Goal: Transaction & Acquisition: Obtain resource

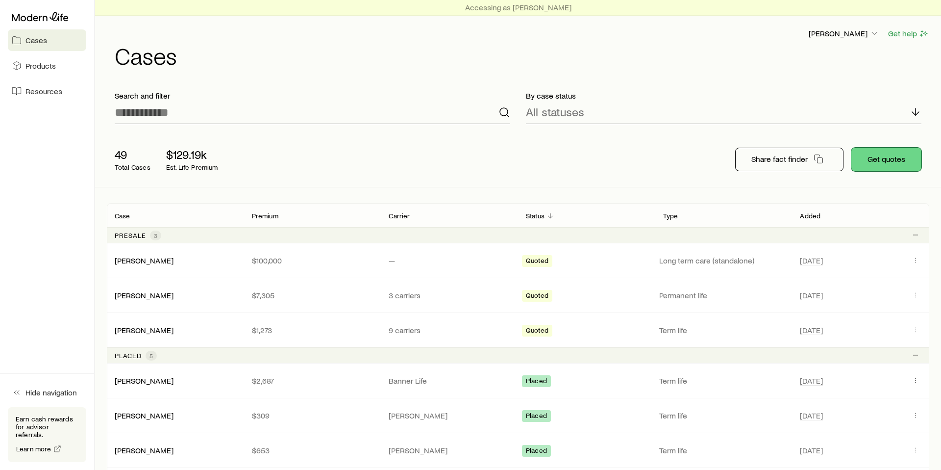
click at [883, 163] on button "Get quotes" at bounding box center [887, 160] width 70 height 24
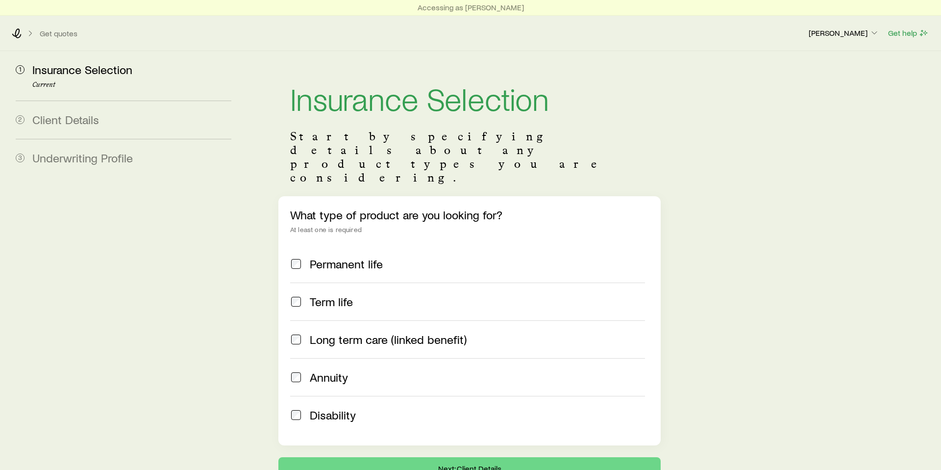
drag, startPoint x: 294, startPoint y: 242, endPoint x: 298, endPoint y: 263, distance: 21.5
click at [294, 257] on span at bounding box center [296, 264] width 12 height 14
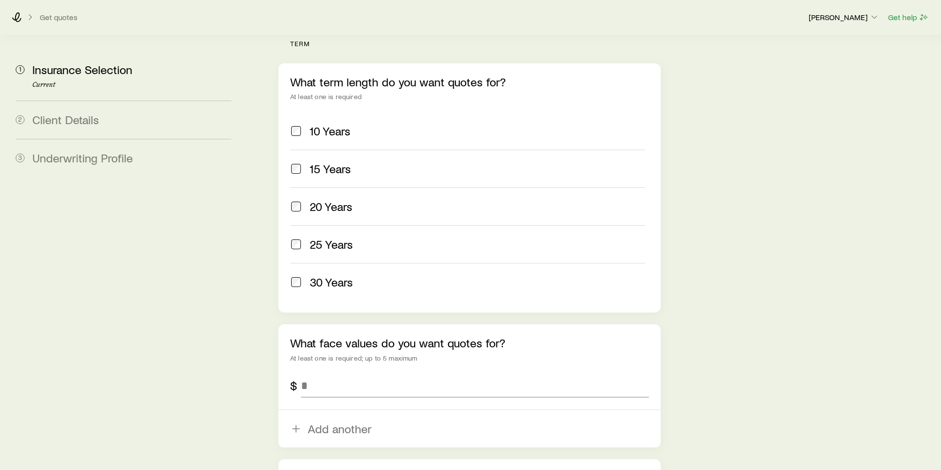
scroll to position [425, 0]
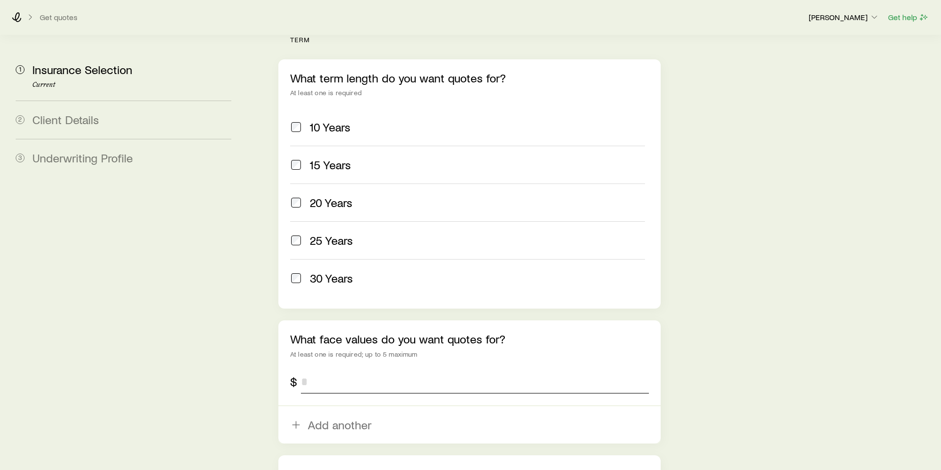
click at [374, 370] on input "tel" at bounding box center [475, 382] width 348 height 24
click at [303, 370] on input "*********" at bounding box center [475, 382] width 348 height 24
click at [302, 370] on input "*********" at bounding box center [475, 382] width 348 height 24
click at [295, 419] on icon "button" at bounding box center [296, 425] width 12 height 12
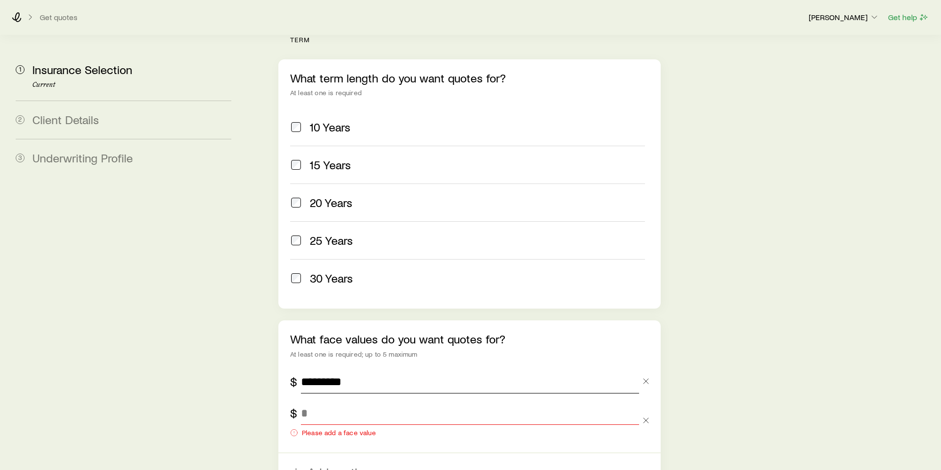
click at [404, 370] on input "*********" at bounding box center [470, 382] width 338 height 24
type input "*"
type input "*******"
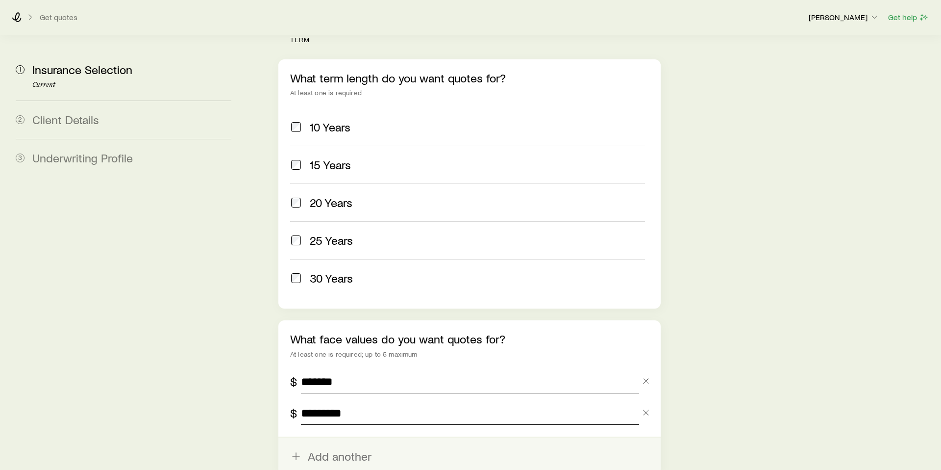
type input "*********"
click at [362, 437] on button "Add another" at bounding box center [469, 455] width 382 height 37
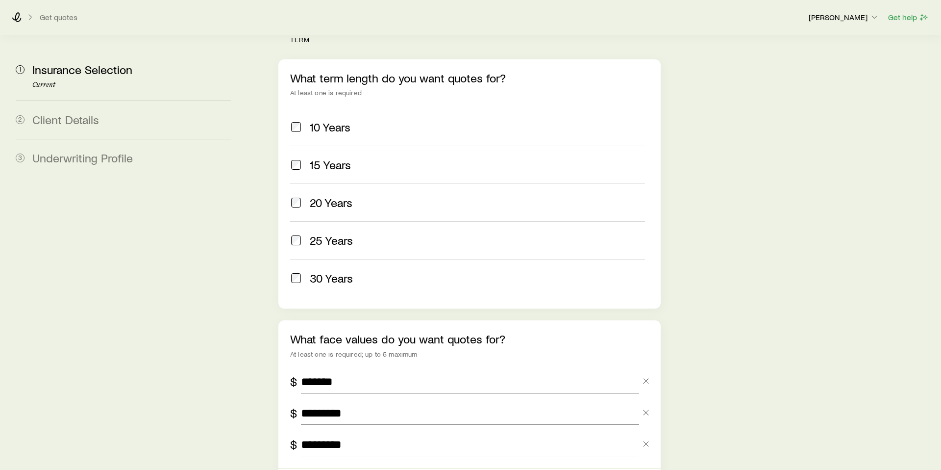
type input "*********"
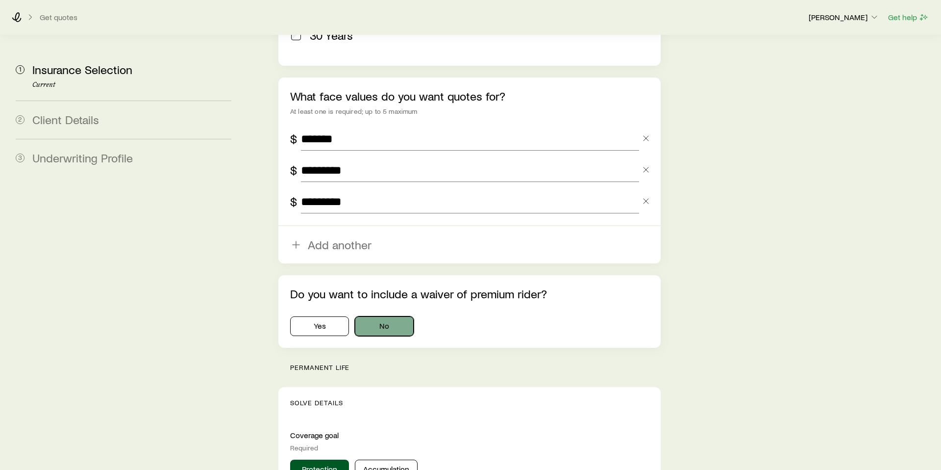
click at [390, 316] on button "No" at bounding box center [384, 326] width 59 height 20
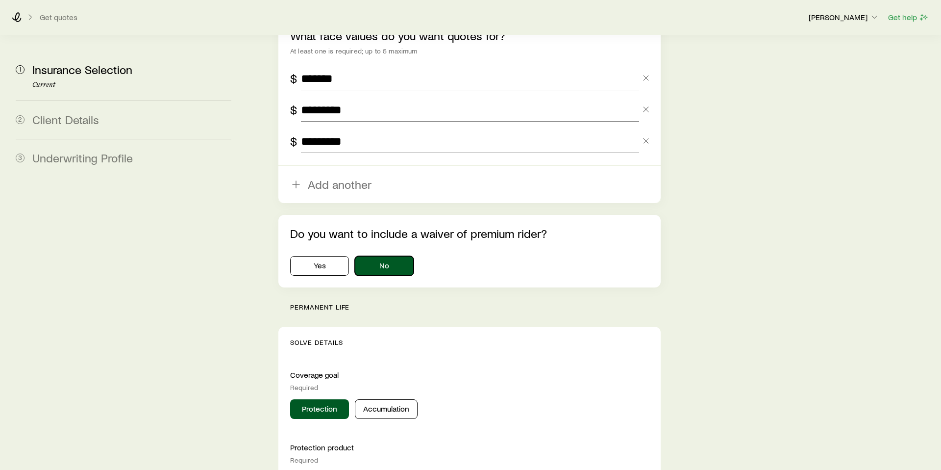
scroll to position [739, 0]
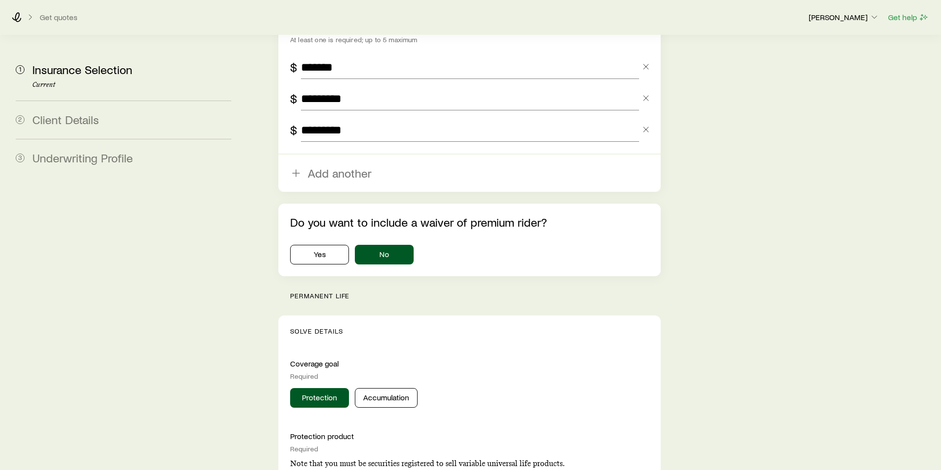
drag, startPoint x: 330, startPoint y: 280, endPoint x: 335, endPoint y: 275, distance: 7.7
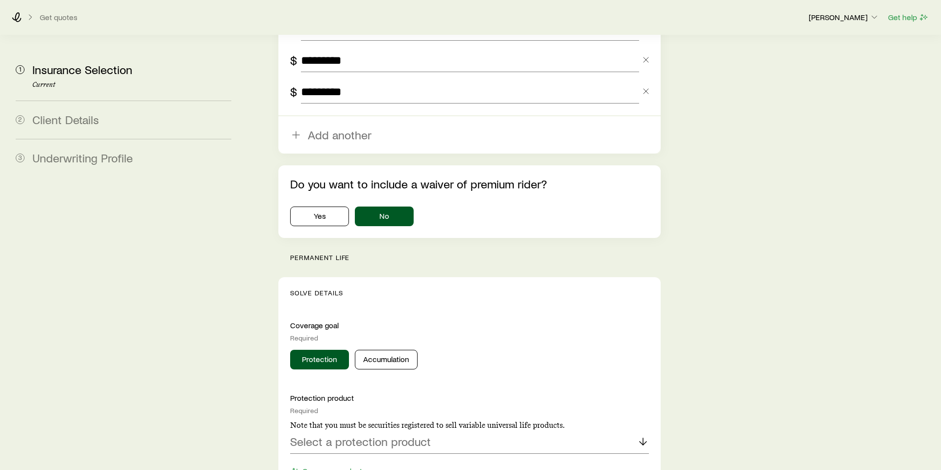
scroll to position [779, 0]
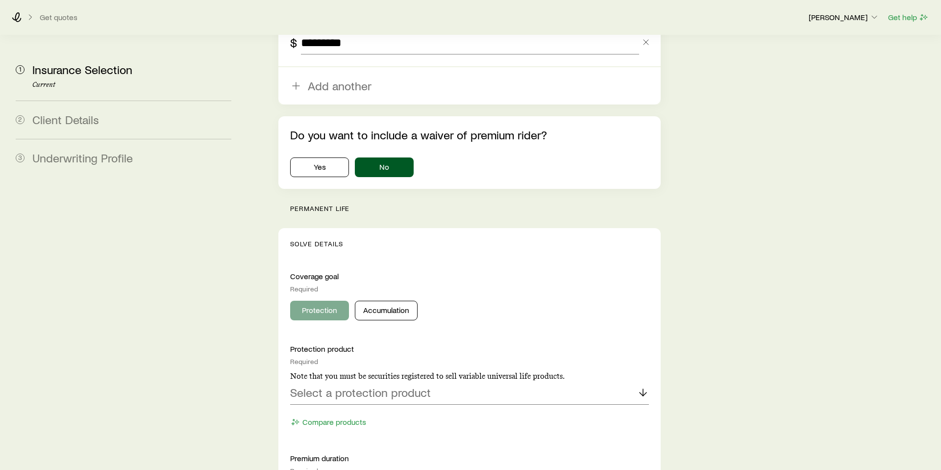
scroll to position [831, 0]
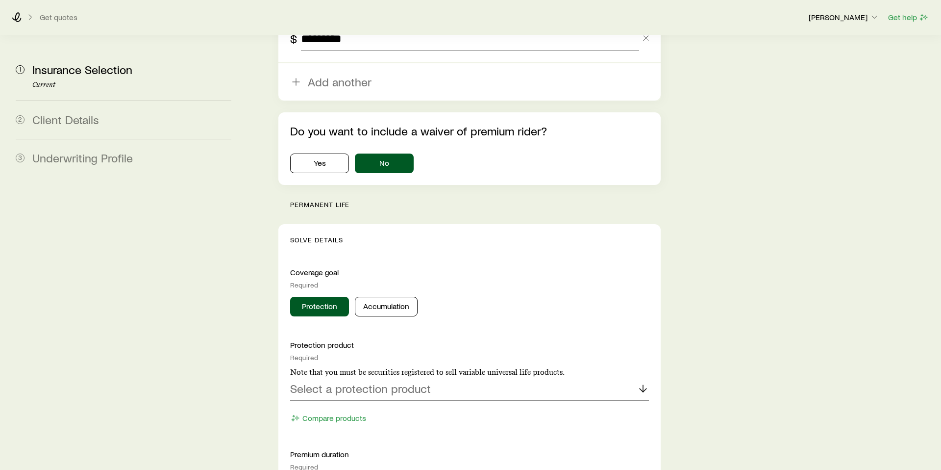
drag, startPoint x: 323, startPoint y: 204, endPoint x: 322, endPoint y: 215, distance: 10.3
drag, startPoint x: 343, startPoint y: 230, endPoint x: 347, endPoint y: 215, distance: 15.4
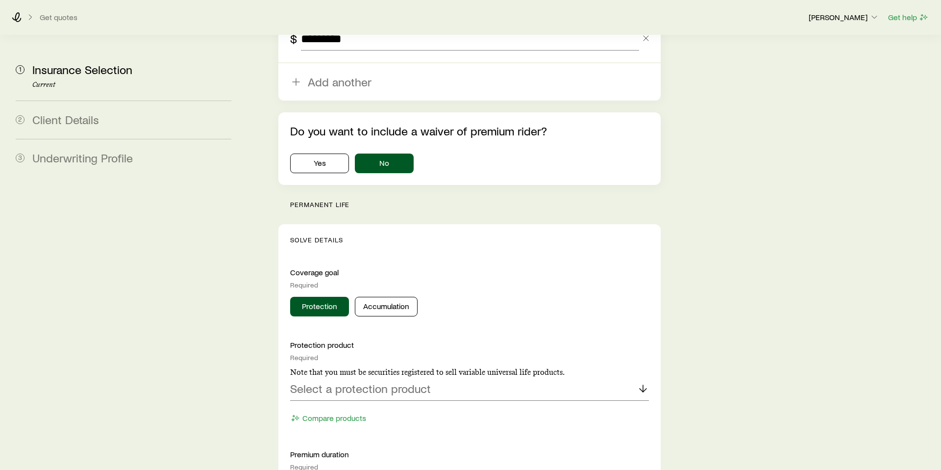
drag, startPoint x: 345, startPoint y: 213, endPoint x: 489, endPoint y: 209, distance: 143.7
click at [346, 236] on p "Solve Details" at bounding box center [469, 240] width 359 height 8
click at [571, 236] on p "Solve Details" at bounding box center [469, 240] width 359 height 8
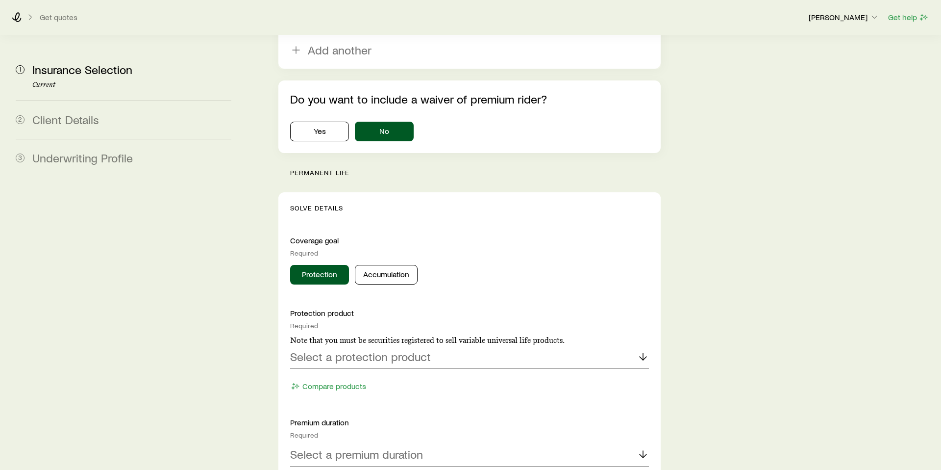
scroll to position [863, 0]
drag, startPoint x: 313, startPoint y: 217, endPoint x: 309, endPoint y: 194, distance: 22.9
click at [313, 235] on p "Coverage goal" at bounding box center [469, 240] width 359 height 10
drag, startPoint x: 312, startPoint y: 188, endPoint x: 311, endPoint y: 180, distance: 7.9
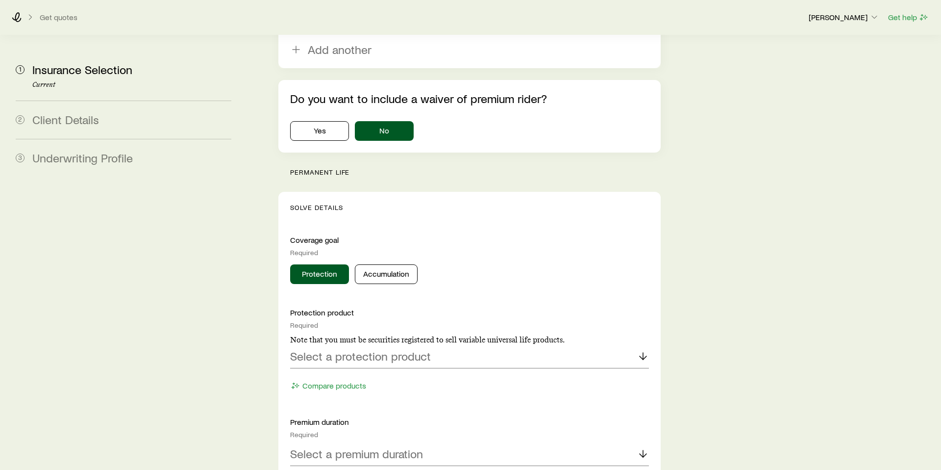
click at [311, 203] on p "Solve Details" at bounding box center [469, 207] width 359 height 8
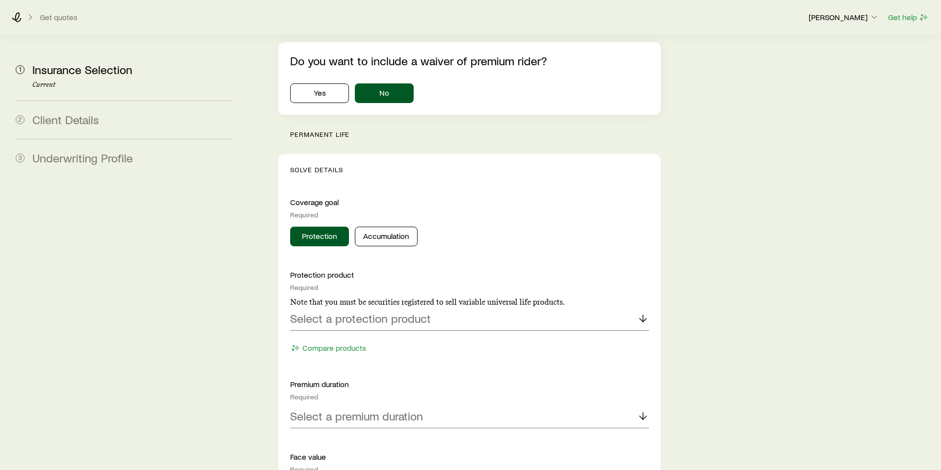
scroll to position [906, 0]
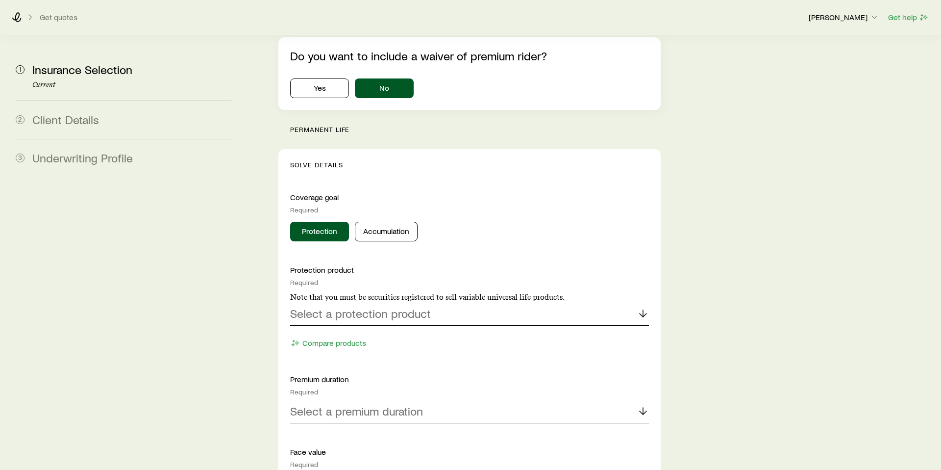
click at [586, 302] on div "Select a protection product" at bounding box center [469, 314] width 359 height 24
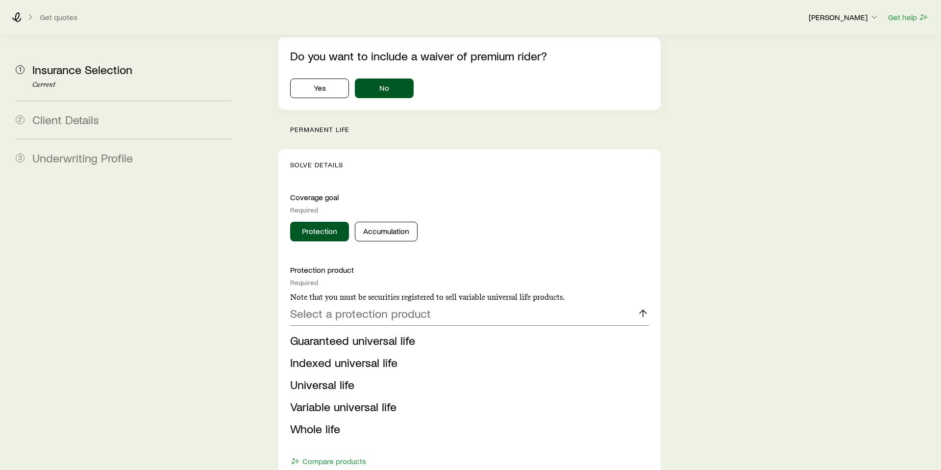
click at [773, 325] on div "Insurance Selection Start by specifying details about any product types you are…" at bounding box center [592, 187] width 682 height 2085
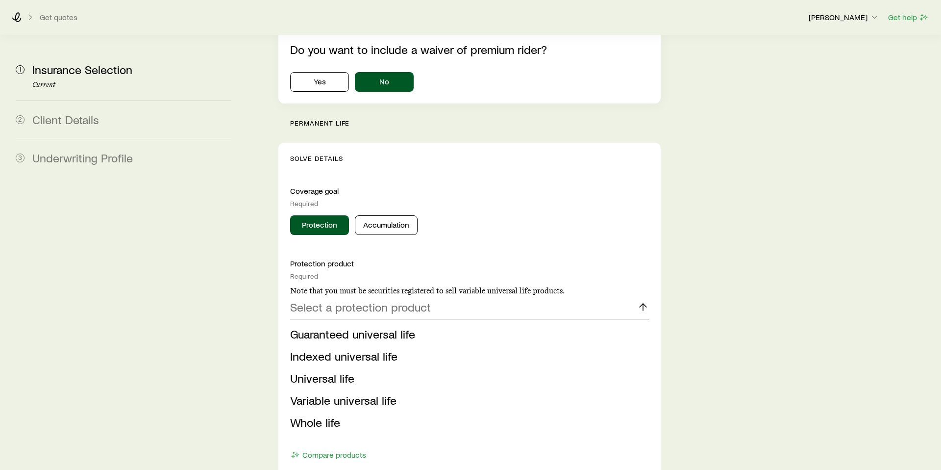
scroll to position [915, 0]
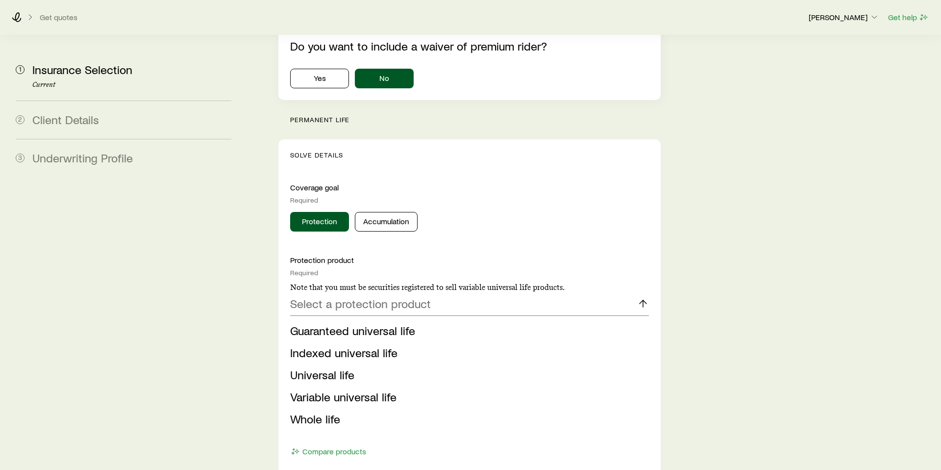
click at [722, 290] on div "Insurance Selection Start by specifying details about any product types you are…" at bounding box center [592, 178] width 682 height 2085
click at [635, 292] on div "Select a protection product" at bounding box center [469, 304] width 359 height 24
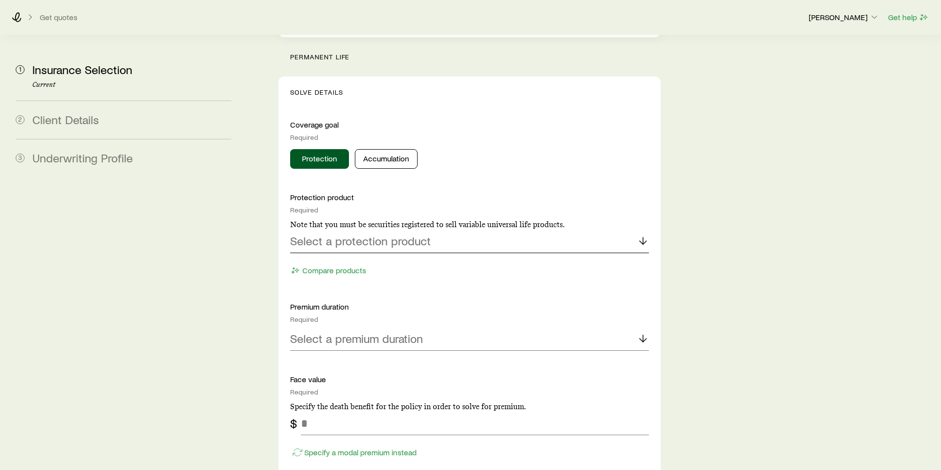
scroll to position [979, 0]
click at [644, 331] on icon at bounding box center [643, 337] width 12 height 12
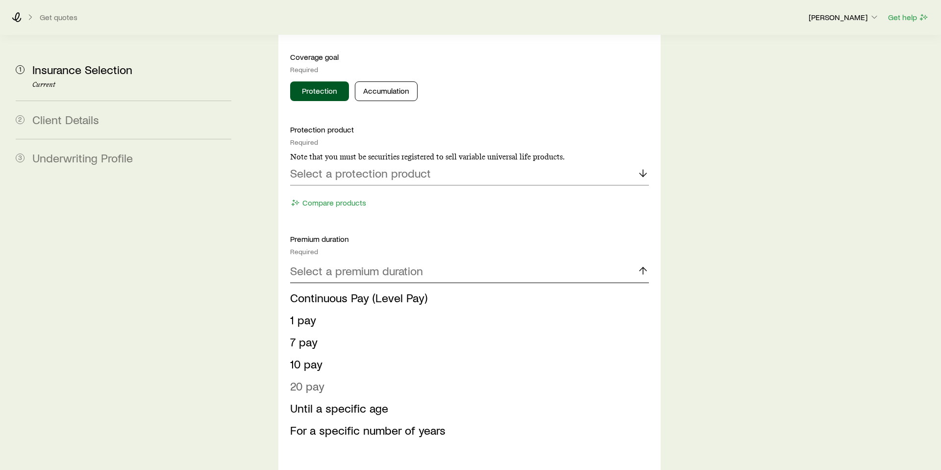
scroll to position [1056, 0]
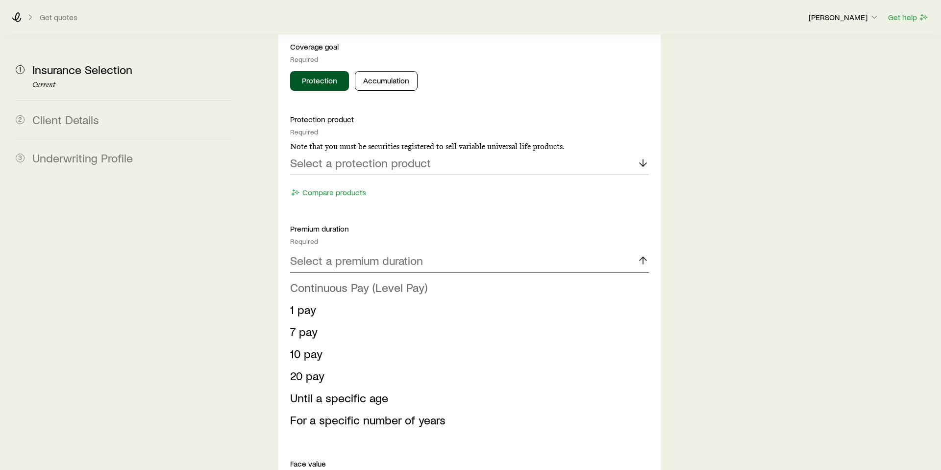
click at [403, 280] on span "Continuous Pay (Level Pay)" at bounding box center [358, 287] width 137 height 14
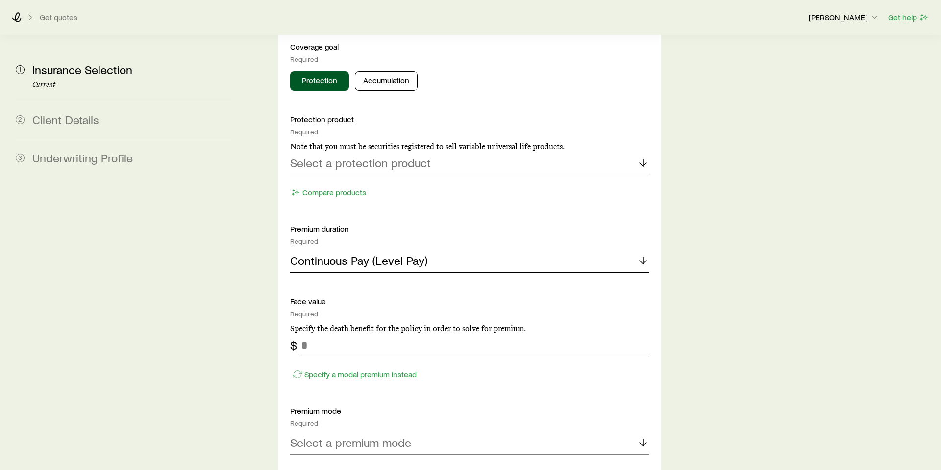
click at [640, 254] on icon at bounding box center [643, 260] width 12 height 12
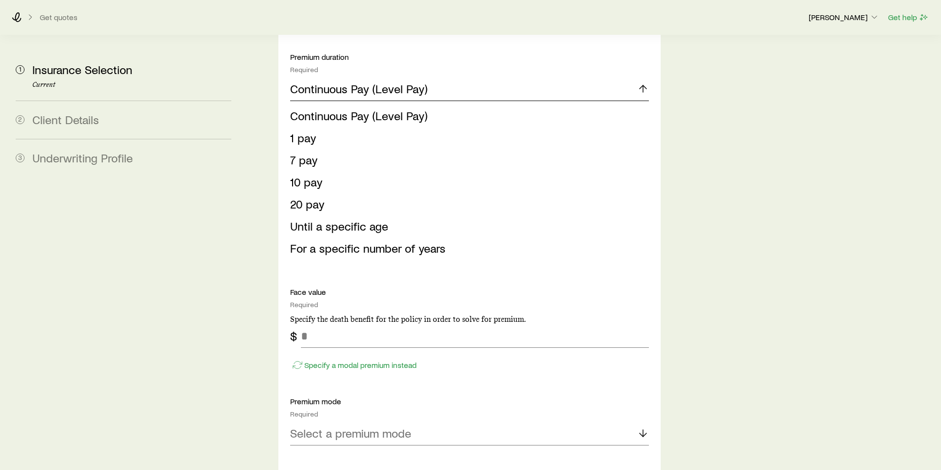
scroll to position [1231, 0]
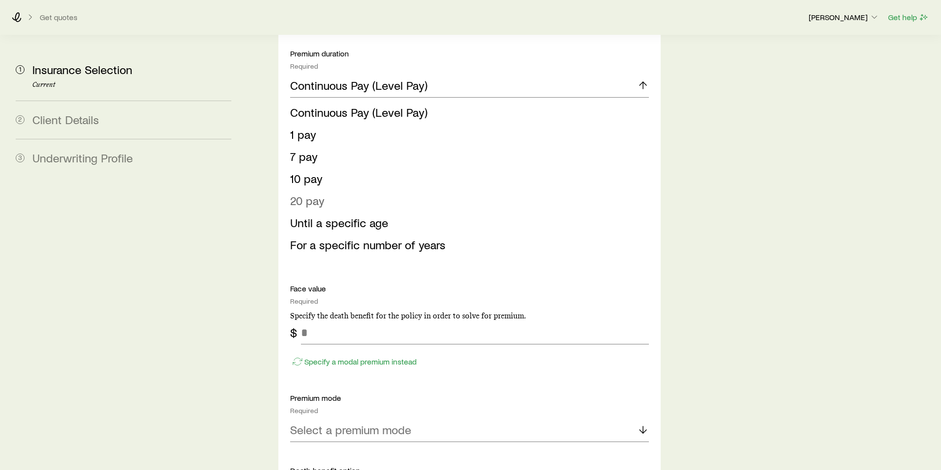
click at [313, 193] on span "20 pay" at bounding box center [307, 200] width 34 height 14
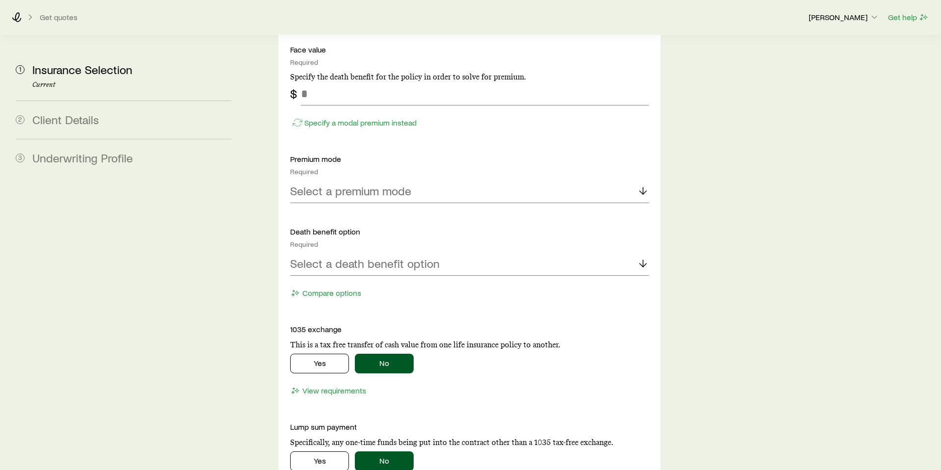
scroll to position [1309, 0]
click at [583, 178] on div "Select a premium mode" at bounding box center [469, 190] width 359 height 24
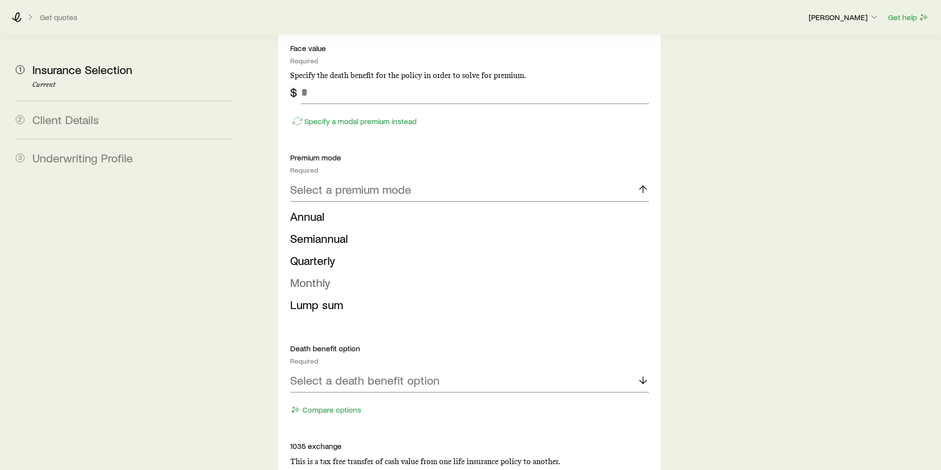
click at [325, 275] on span "Monthly" at bounding box center [310, 282] width 40 height 14
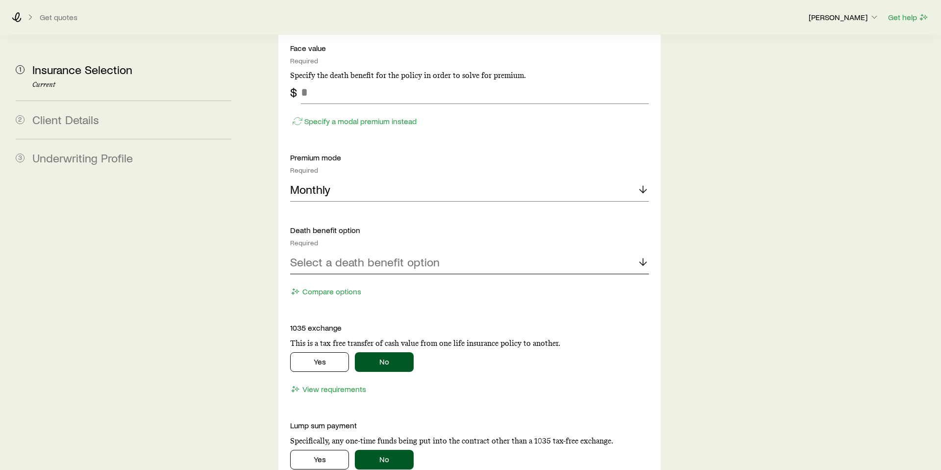
click at [637, 256] on icon at bounding box center [643, 262] width 12 height 12
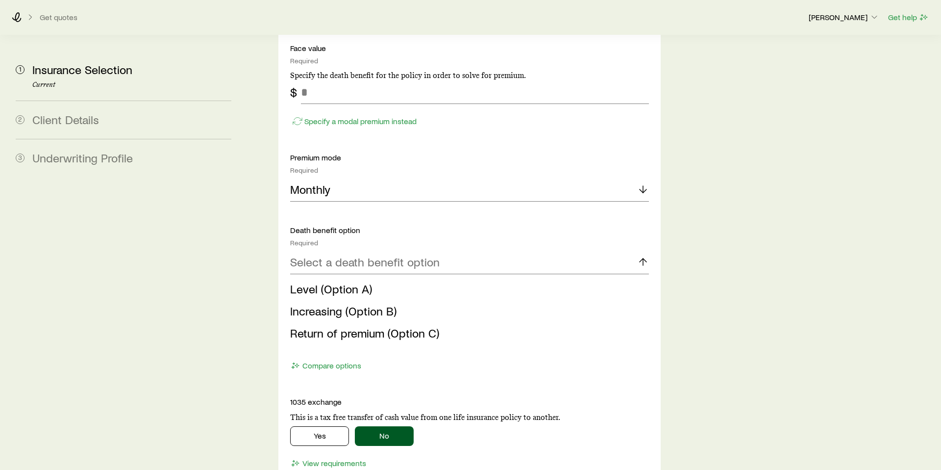
drag, startPoint x: 355, startPoint y: 261, endPoint x: 441, endPoint y: 266, distance: 86.4
click at [355, 281] on span "Level (Option A)" at bounding box center [331, 288] width 82 height 14
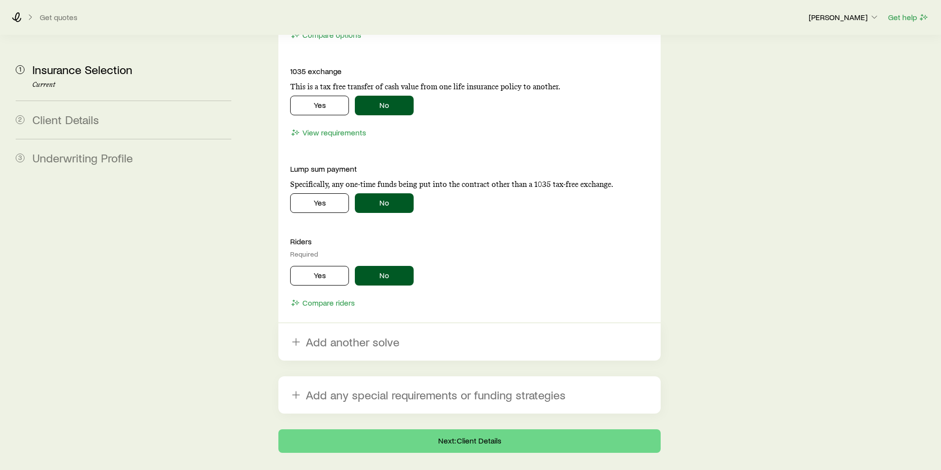
scroll to position [1576, 0]
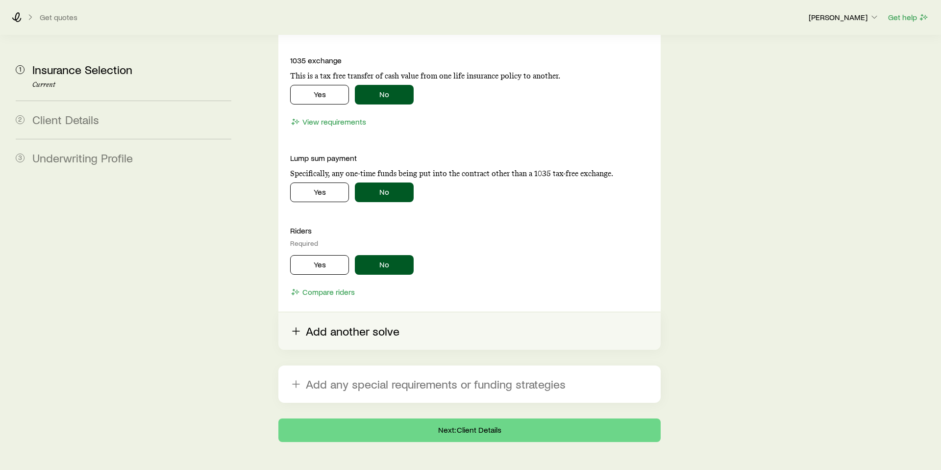
click at [351, 312] on button "Add another solve" at bounding box center [469, 330] width 382 height 37
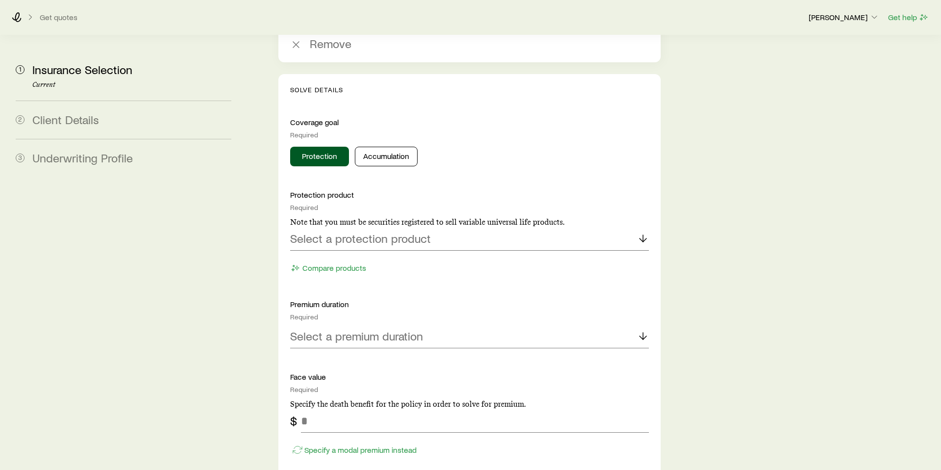
scroll to position [1865, 0]
click at [462, 226] on div "Select a protection product" at bounding box center [469, 238] width 359 height 24
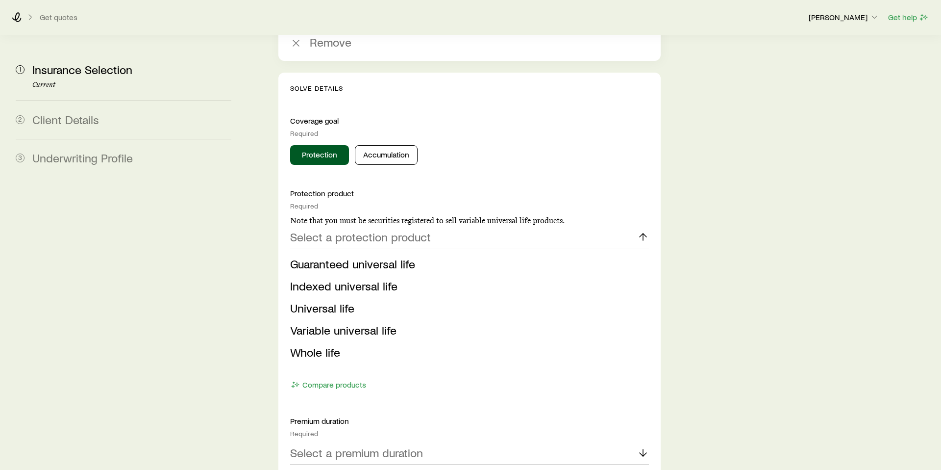
drag, startPoint x: 807, startPoint y: 227, endPoint x: 796, endPoint y: 235, distance: 14.1
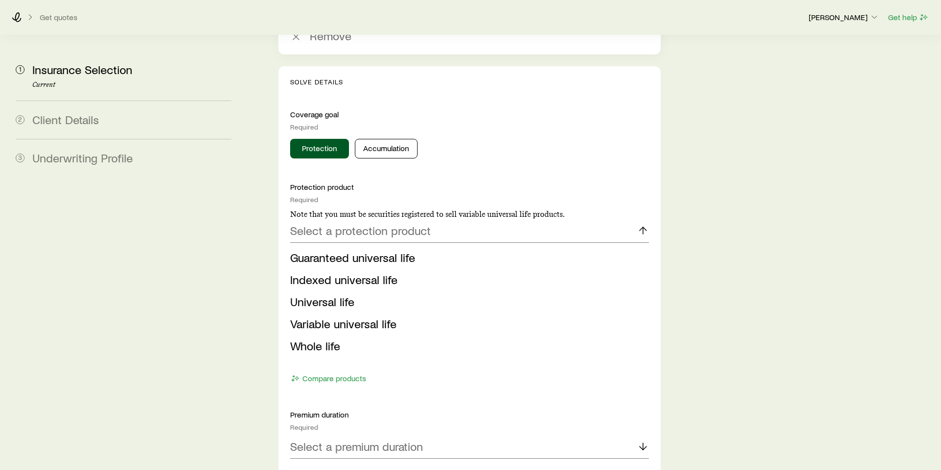
drag, startPoint x: 767, startPoint y: 295, endPoint x: 753, endPoint y: 279, distance: 21.2
click at [643, 225] on icon at bounding box center [643, 231] width 12 height 12
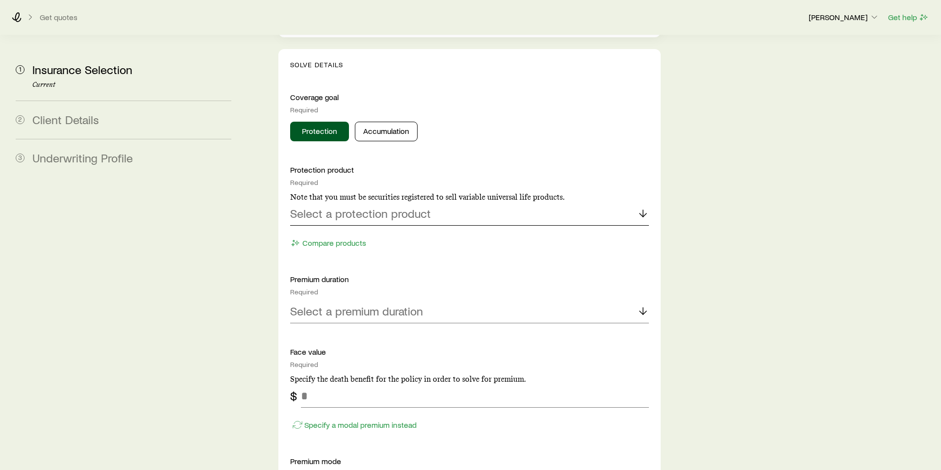
scroll to position [1898, 0]
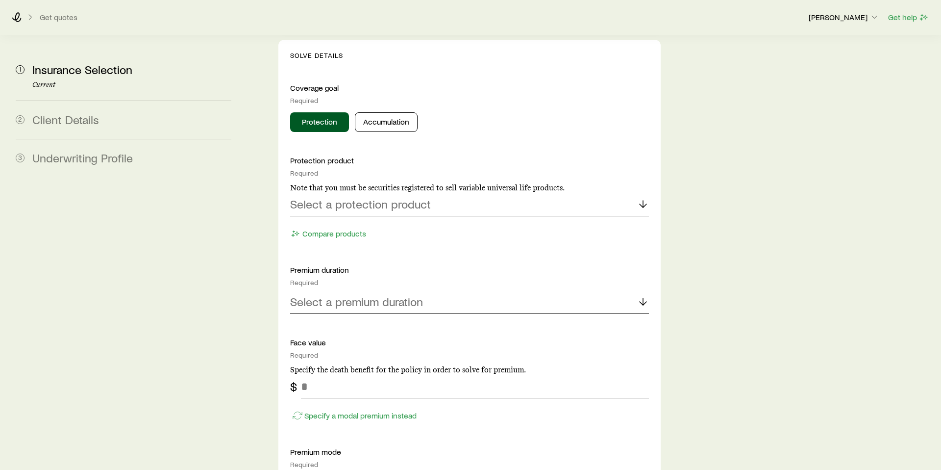
click at [566, 290] on div "Select a premium duration" at bounding box center [469, 302] width 359 height 24
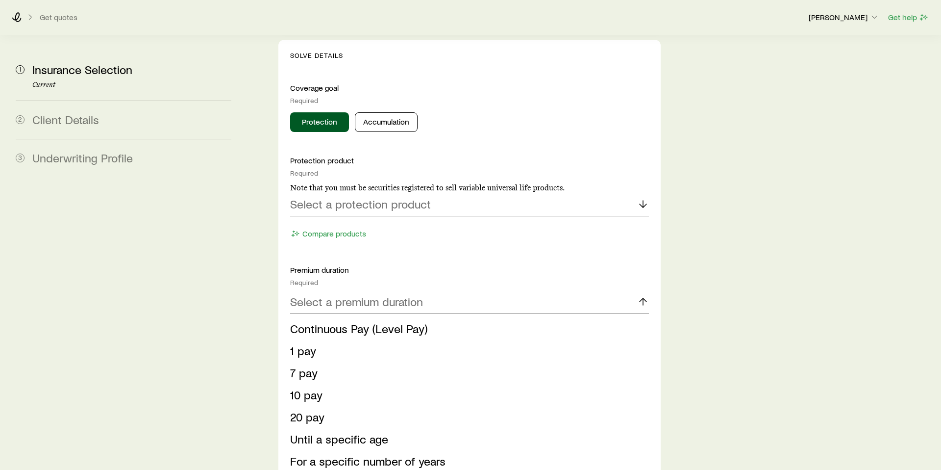
drag, startPoint x: 315, startPoint y: 388, endPoint x: 323, endPoint y: 385, distance: 8.4
click at [315, 409] on span "20 pay" at bounding box center [307, 416] width 34 height 14
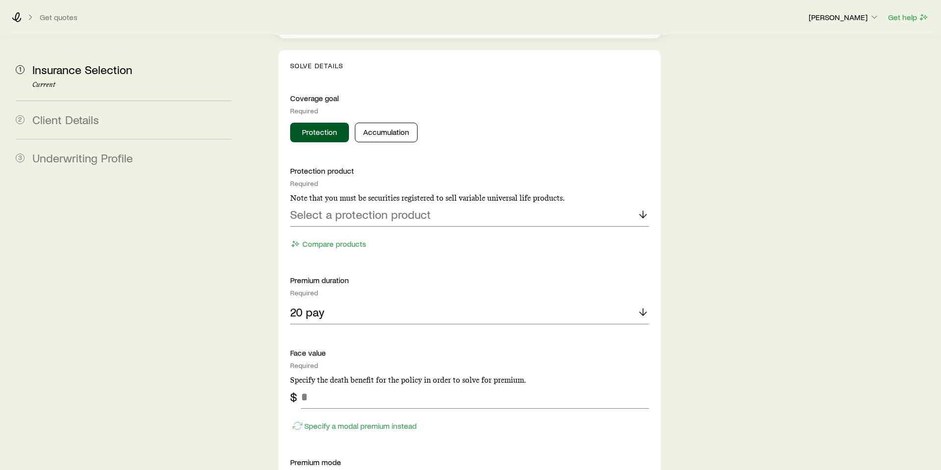
scroll to position [1889, 0]
click at [628, 298] on div "Protection product Required Note that you must be securities registered to sell…" at bounding box center [469, 383] width 359 height 438
click at [633, 299] on div "20 pay" at bounding box center [469, 311] width 359 height 24
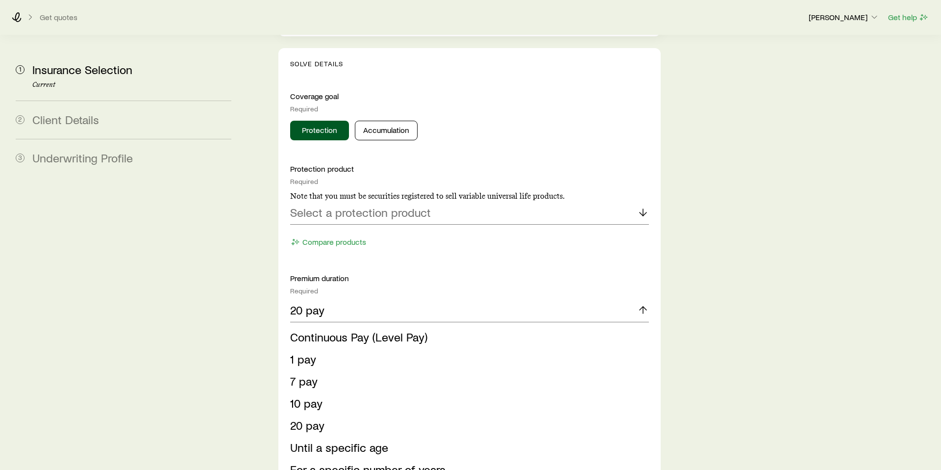
drag, startPoint x: 413, startPoint y: 308, endPoint x: 488, endPoint y: 303, distance: 75.7
click at [413, 329] on span "Continuous Pay (Level Pay)" at bounding box center [358, 336] width 137 height 14
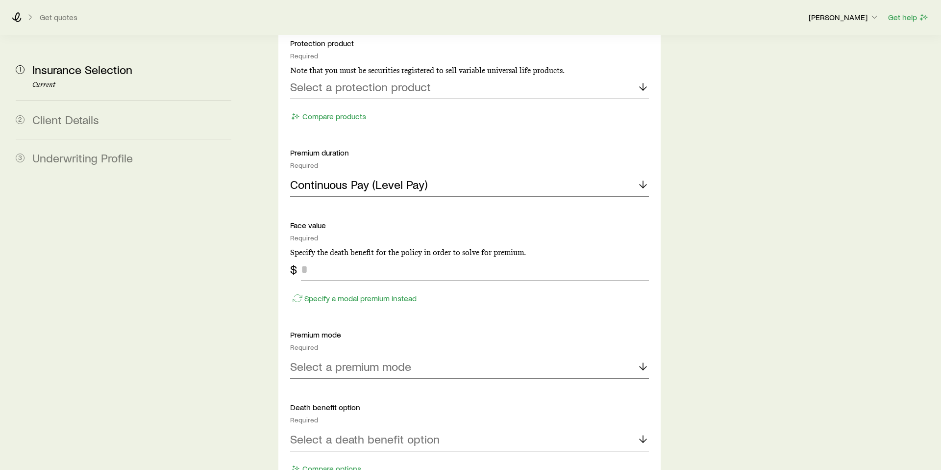
scroll to position [2017, 0]
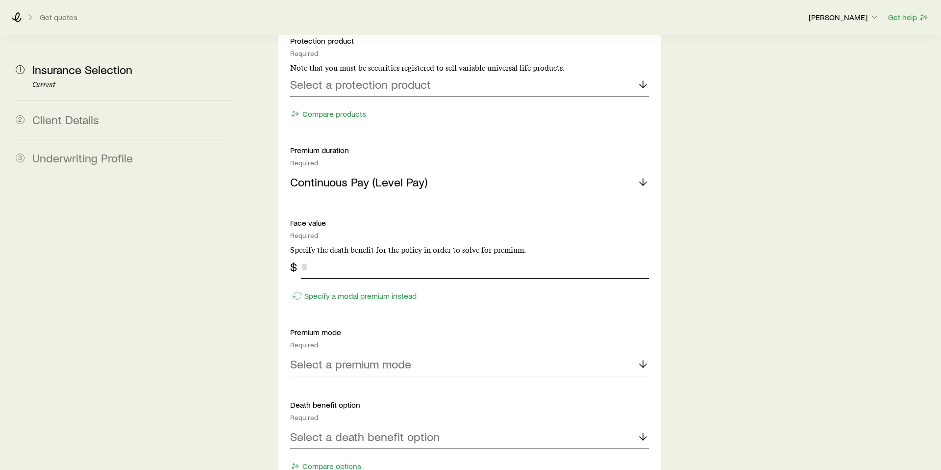
click at [383, 255] on input "tel" at bounding box center [475, 267] width 348 height 24
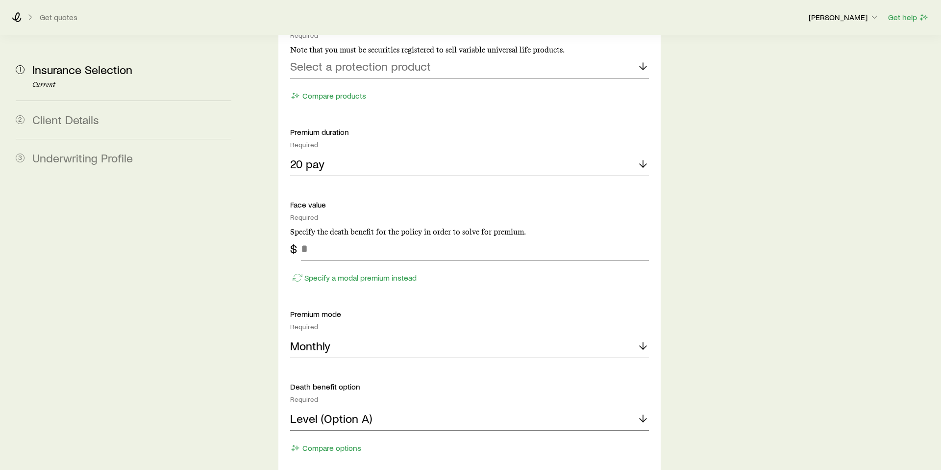
scroll to position [1133, 0]
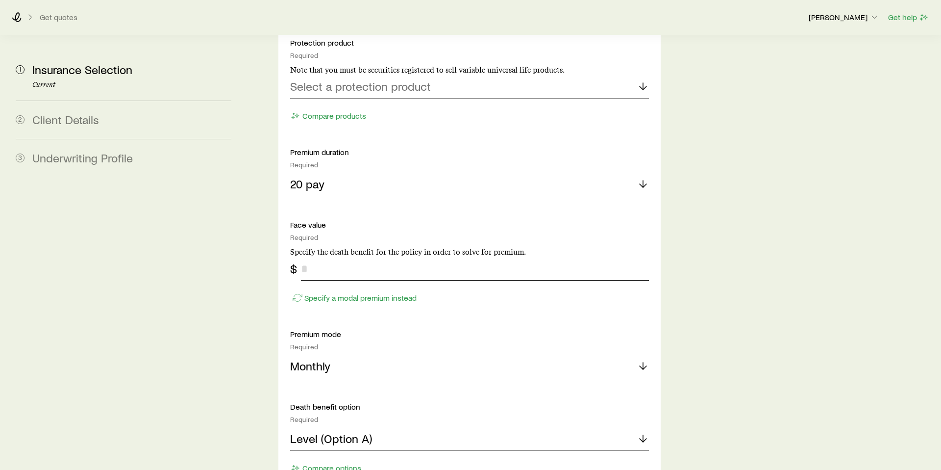
click at [436, 257] on input "tel" at bounding box center [475, 269] width 348 height 24
type input "*********"
click at [813, 220] on div "Insurance Selection Start by specifying details about any product types you are…" at bounding box center [592, 375] width 682 height 2915
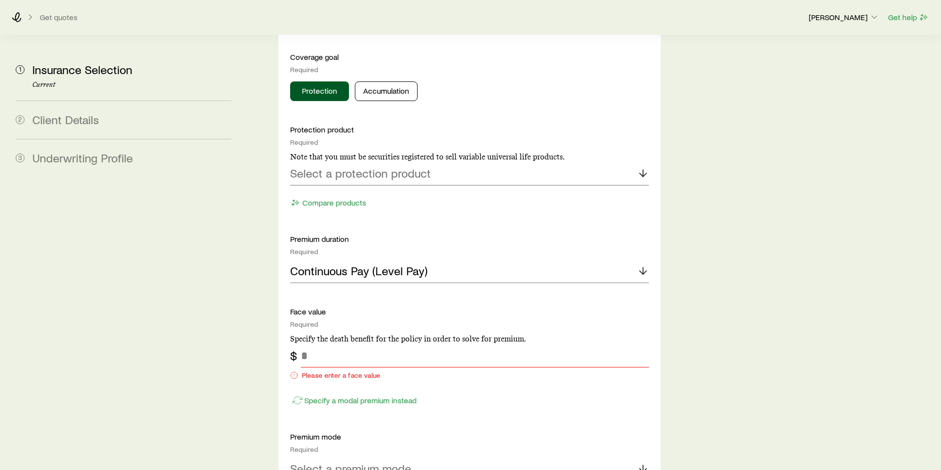
scroll to position [1929, 0]
click at [335, 343] on input "tel" at bounding box center [475, 355] width 348 height 24
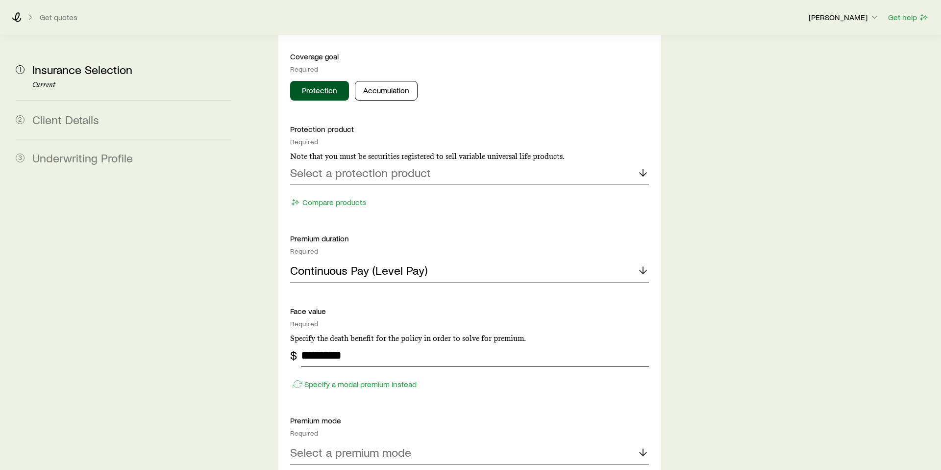
type input "*********"
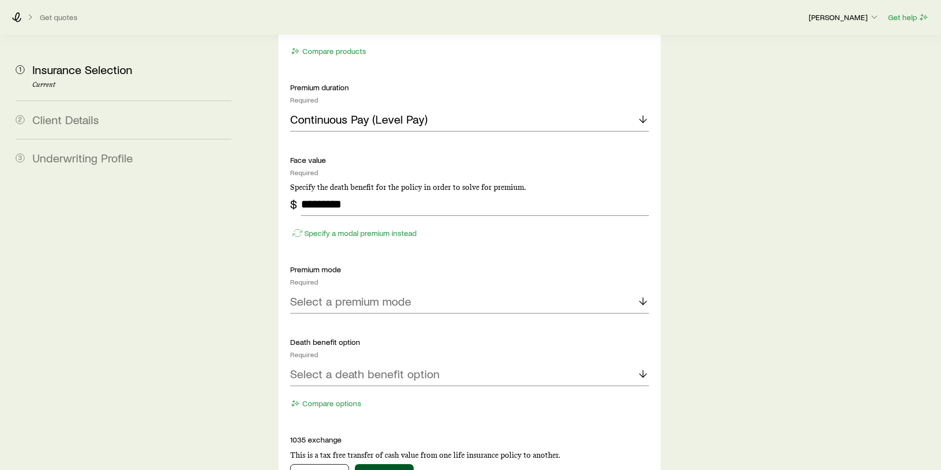
scroll to position [2100, 0]
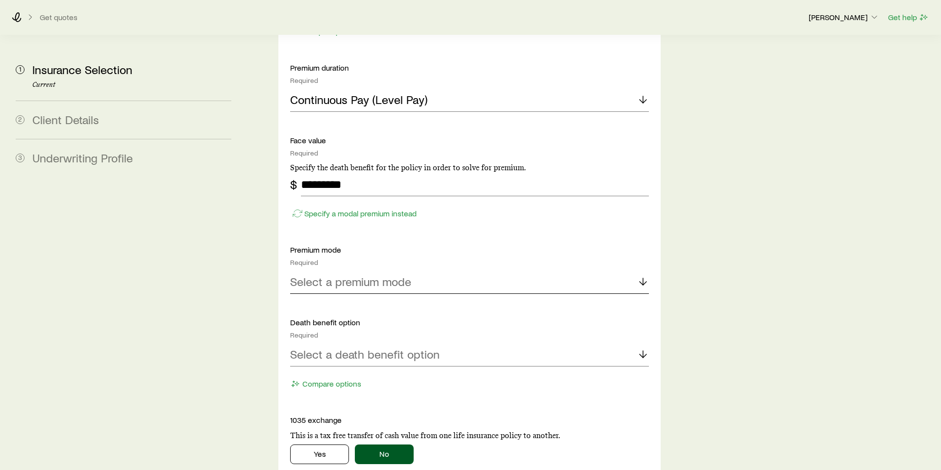
click at [607, 270] on div "Select a premium mode" at bounding box center [469, 282] width 359 height 24
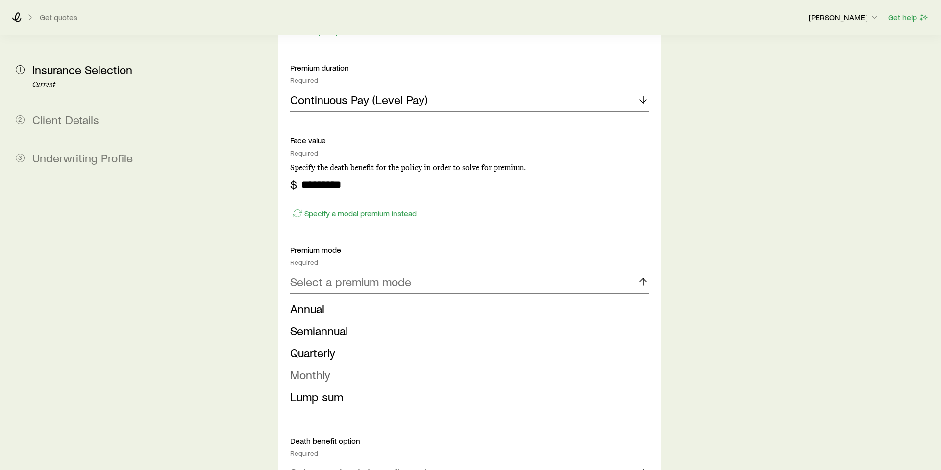
click at [304, 367] on span "Monthly" at bounding box center [310, 374] width 40 height 14
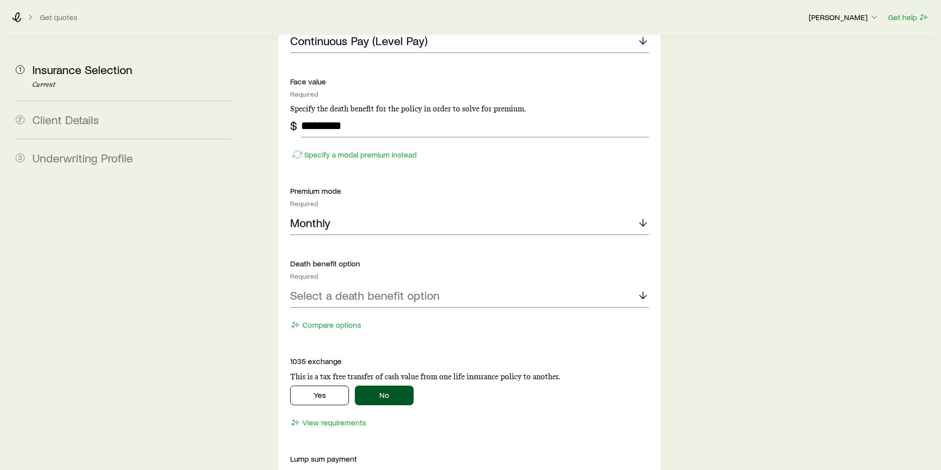
scroll to position [2163, 0]
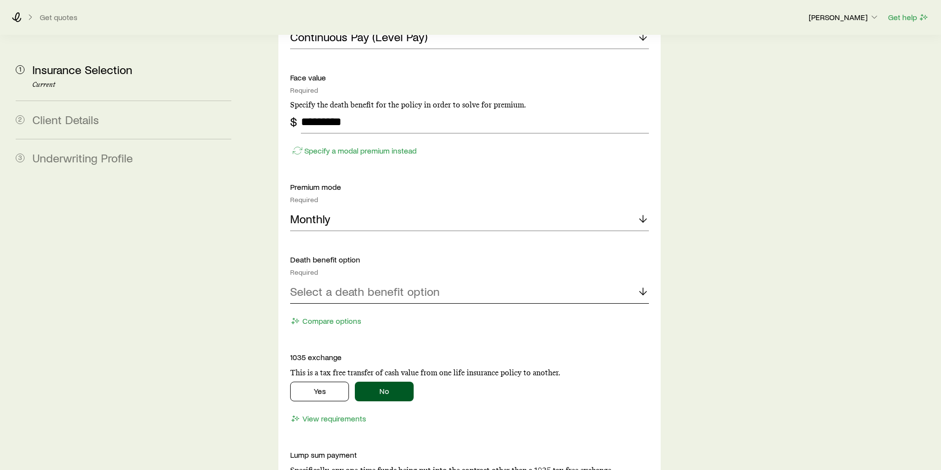
click at [641, 280] on div "Select a death benefit option" at bounding box center [469, 292] width 359 height 24
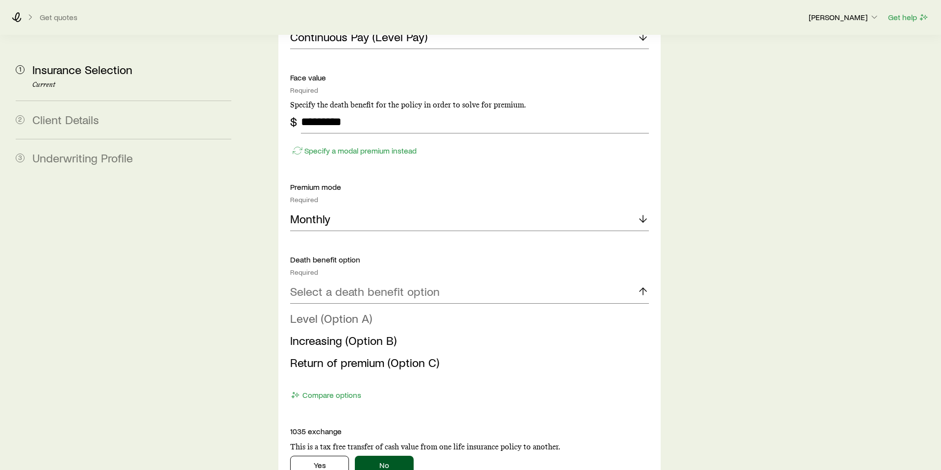
click at [391, 307] on li "Level (Option A)" at bounding box center [466, 318] width 353 height 22
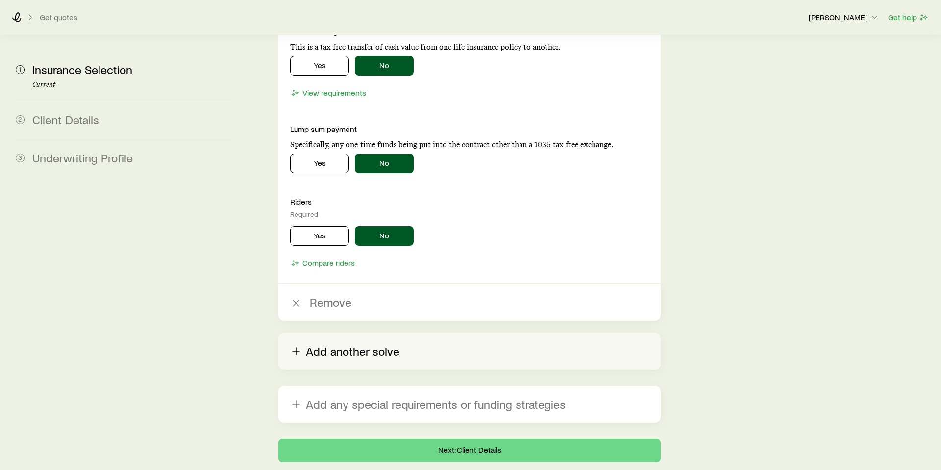
scroll to position [2508, 0]
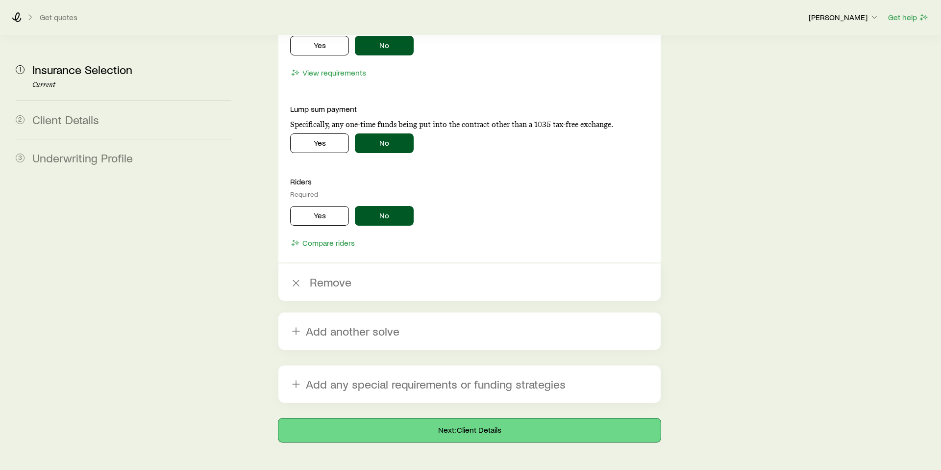
click at [483, 418] on button "Next: Client Details" at bounding box center [469, 430] width 382 height 24
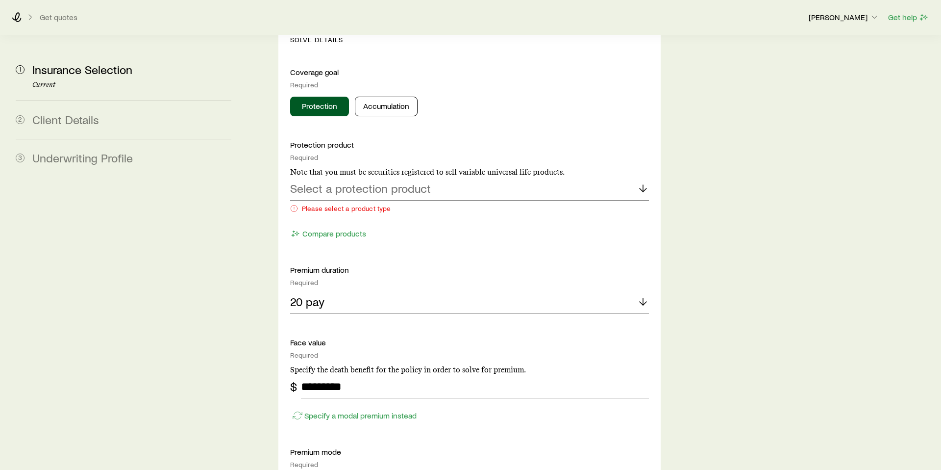
scroll to position [1104, 0]
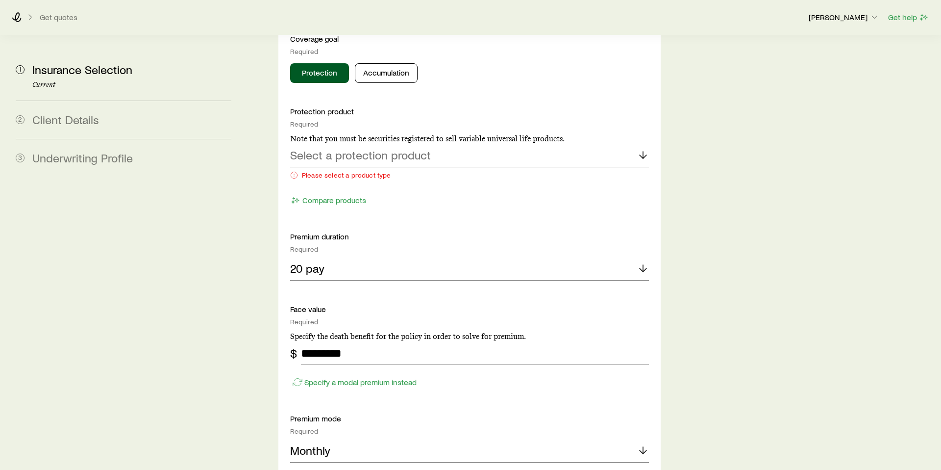
click at [595, 144] on div "Select a protection product" at bounding box center [469, 156] width 359 height 24
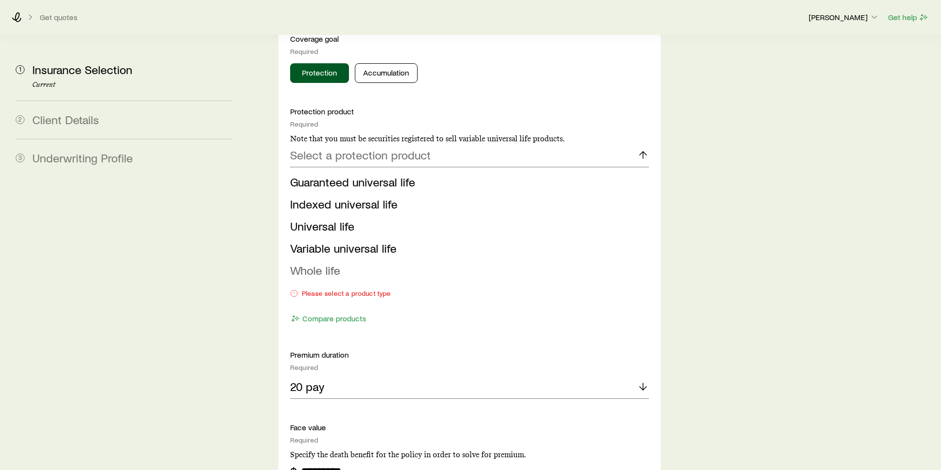
click at [327, 263] on span "Whole life" at bounding box center [315, 270] width 50 height 14
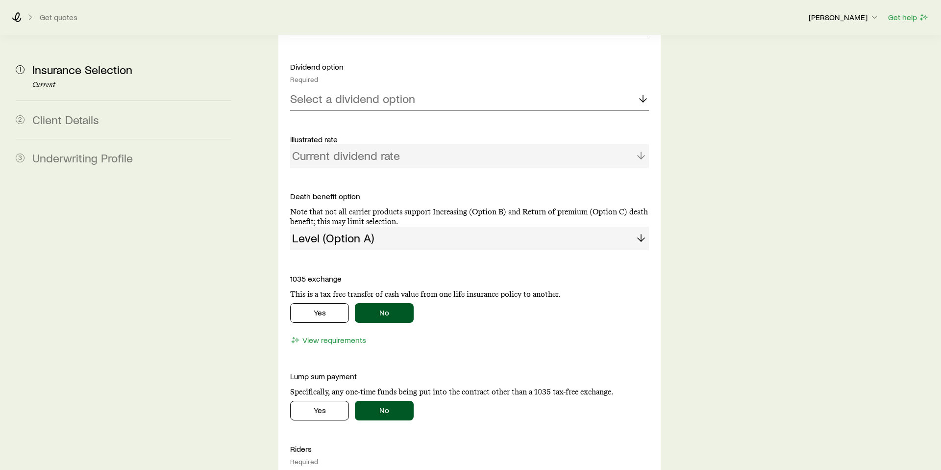
scroll to position [1484, 0]
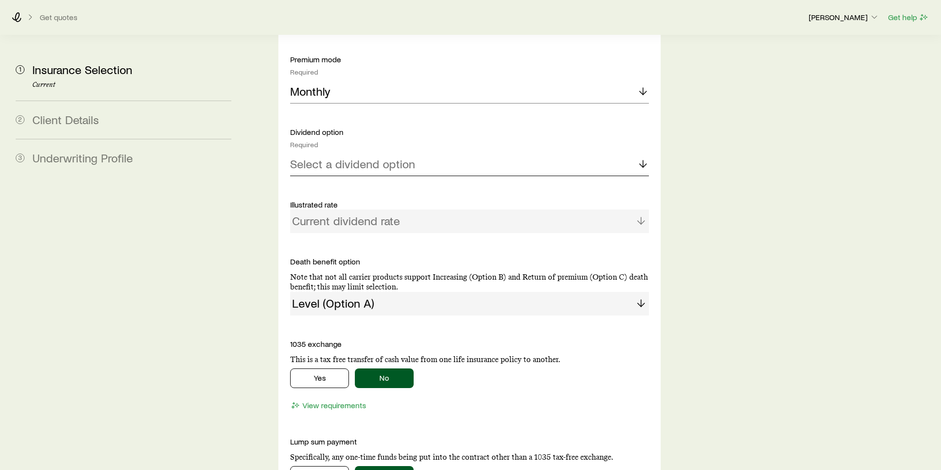
click at [559, 152] on div "Select a dividend option" at bounding box center [469, 164] width 359 height 24
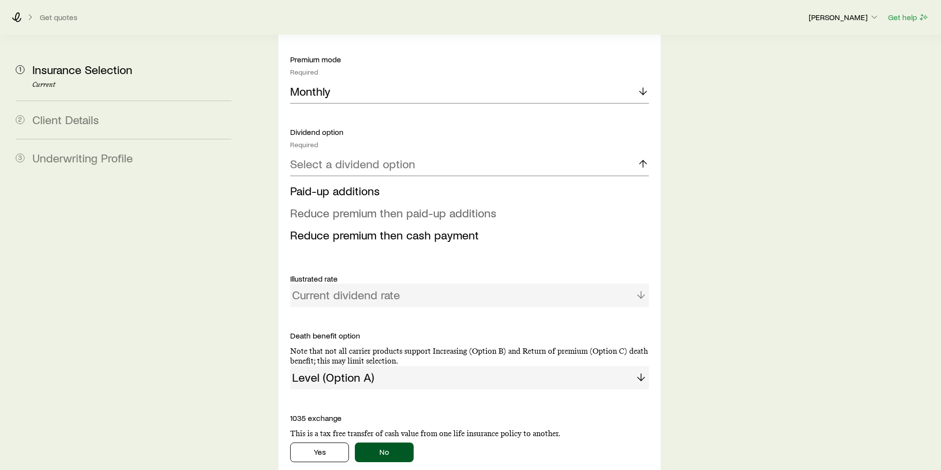
click at [459, 205] on span "Reduce premium then paid-up additions" at bounding box center [393, 212] width 206 height 14
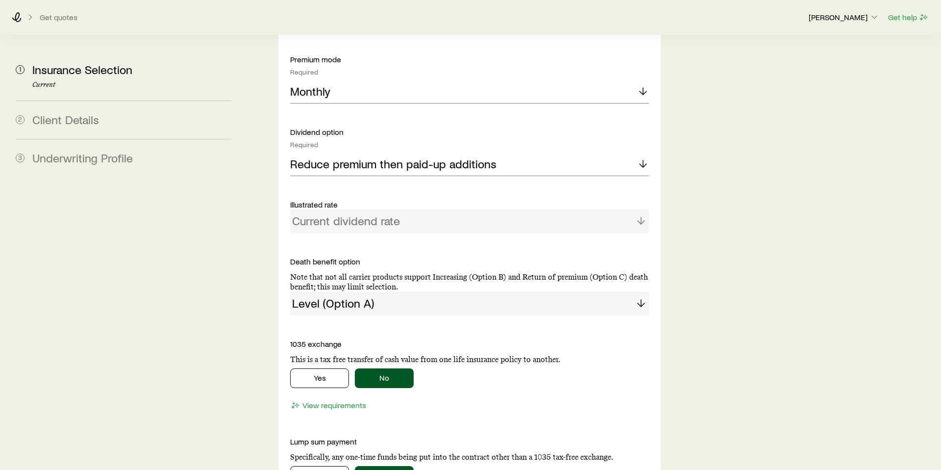
click at [644, 209] on div "Current dividend rate" at bounding box center [469, 221] width 359 height 24
click at [642, 209] on div "Current dividend rate" at bounding box center [469, 221] width 359 height 24
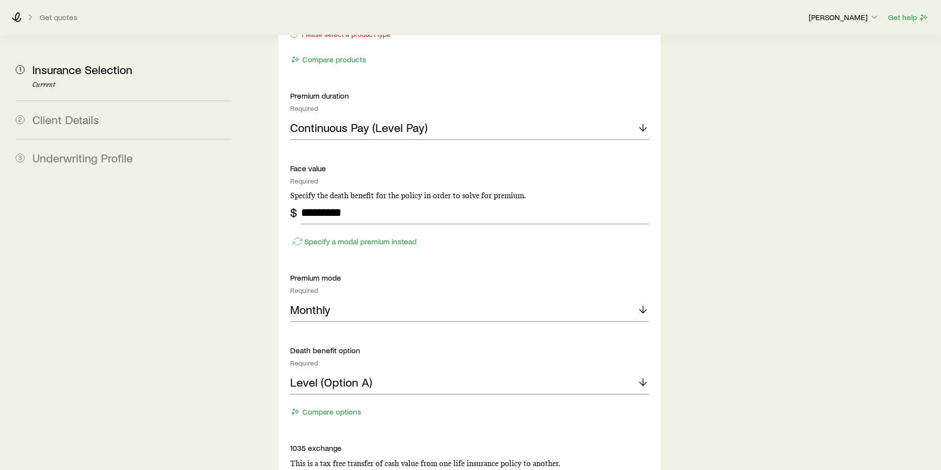
scroll to position [2110, 0]
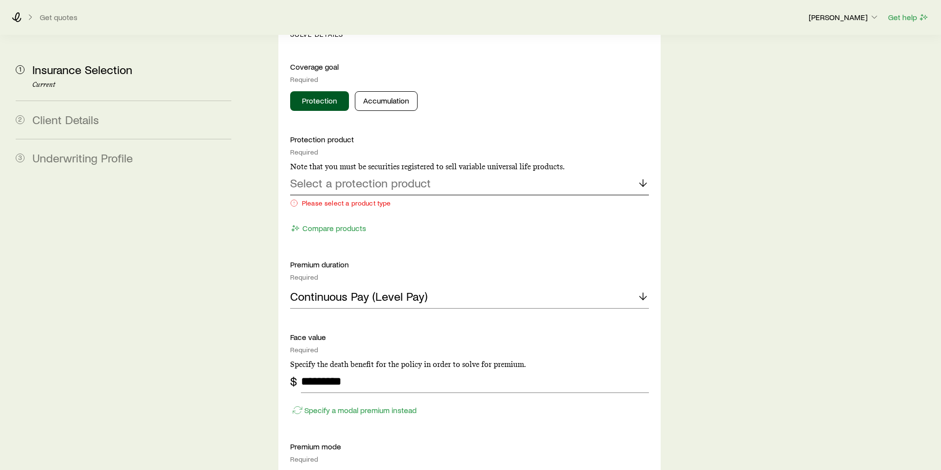
click at [585, 172] on div "Select a protection product" at bounding box center [469, 184] width 359 height 24
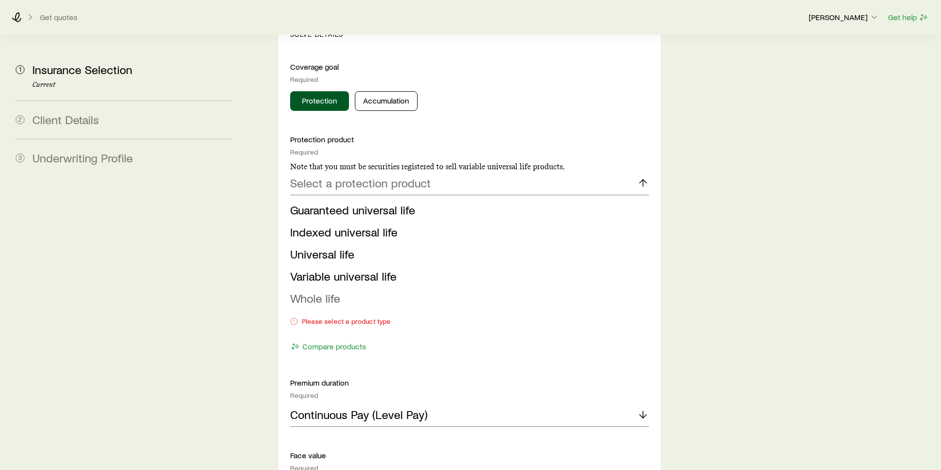
click at [320, 291] on span "Whole life" at bounding box center [315, 298] width 50 height 14
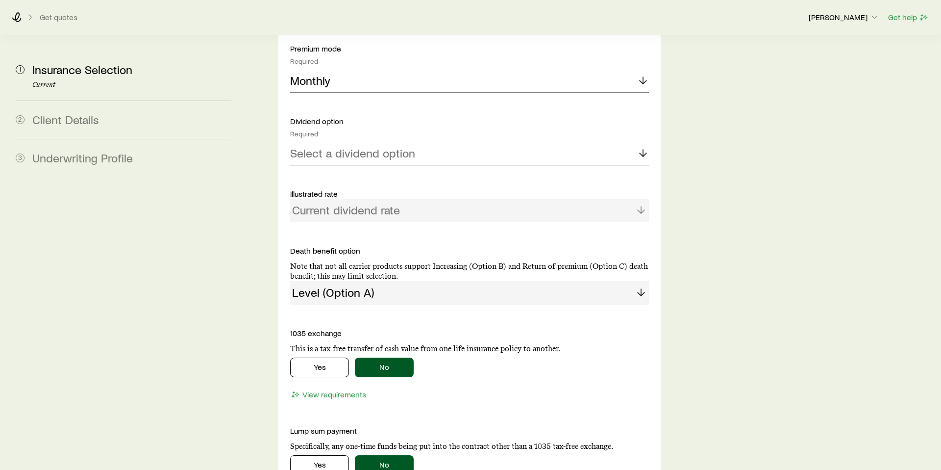
click at [481, 142] on div "Select a dividend option" at bounding box center [469, 154] width 359 height 24
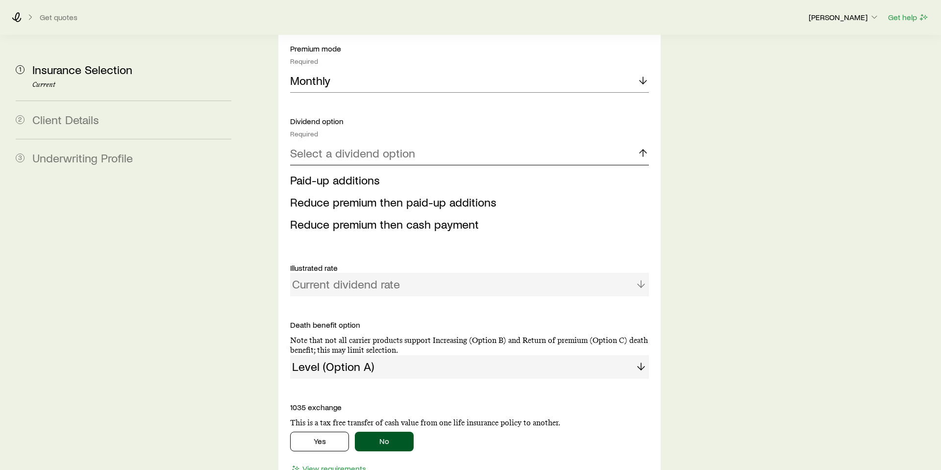
scroll to position [2491, 0]
click at [401, 196] on span "Reduce premium then paid-up additions" at bounding box center [393, 203] width 206 height 14
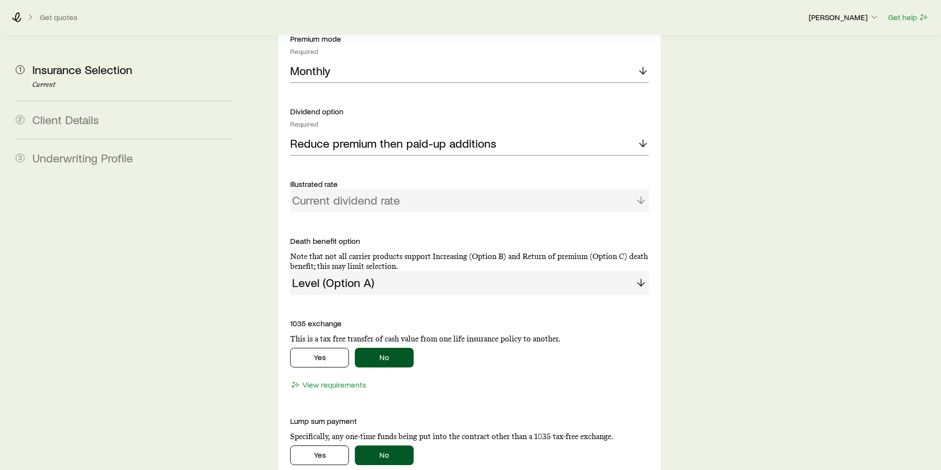
scroll to position [2504, 0]
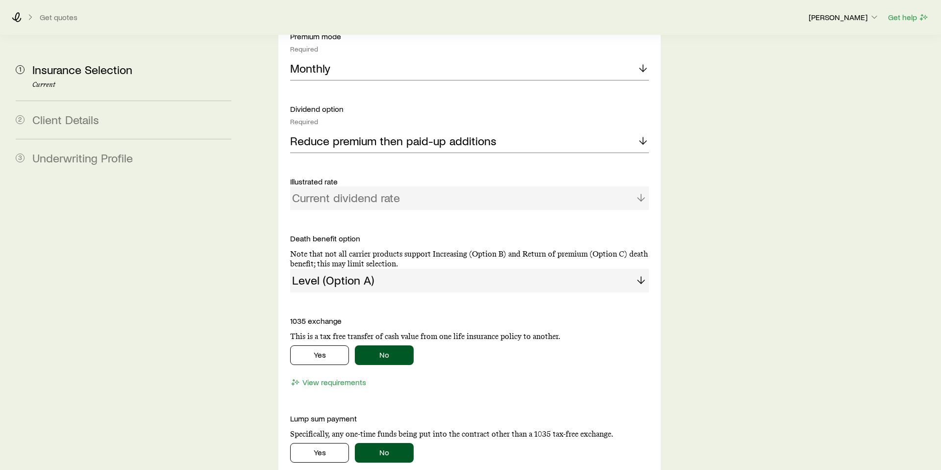
click at [522, 186] on div "Current dividend rate" at bounding box center [469, 198] width 359 height 24
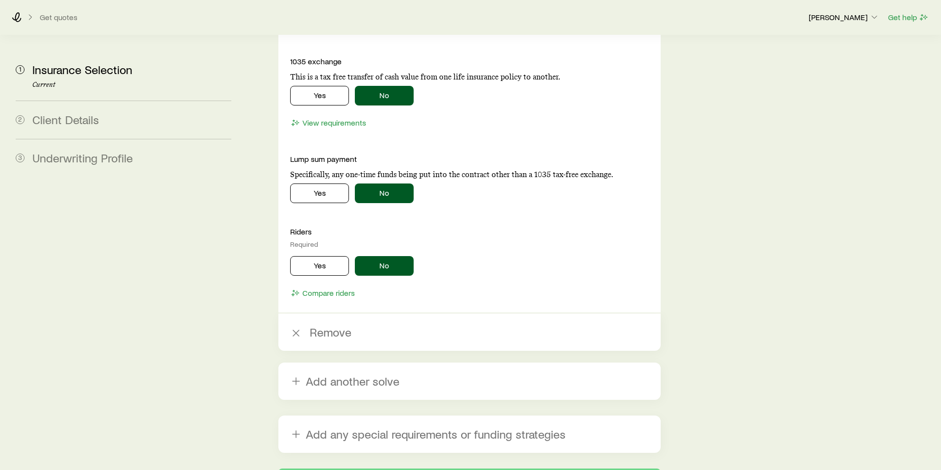
scroll to position [2813, 0]
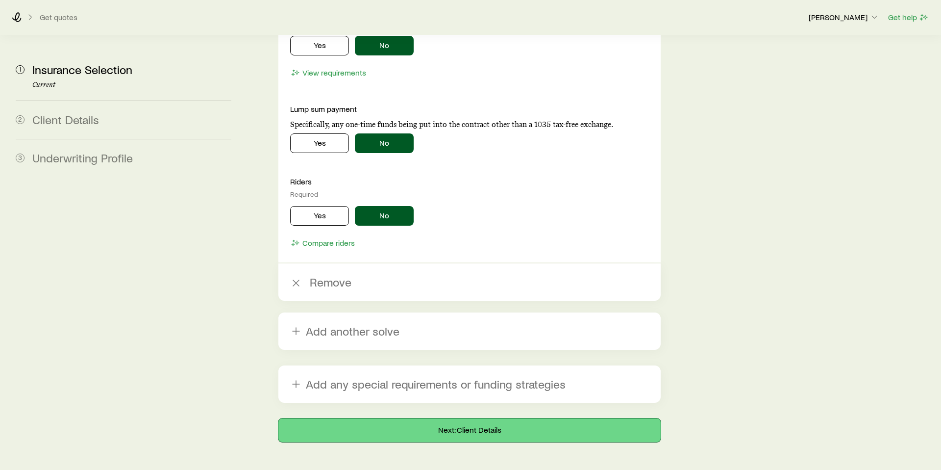
click at [491, 418] on button "Next: Client Details" at bounding box center [469, 430] width 382 height 24
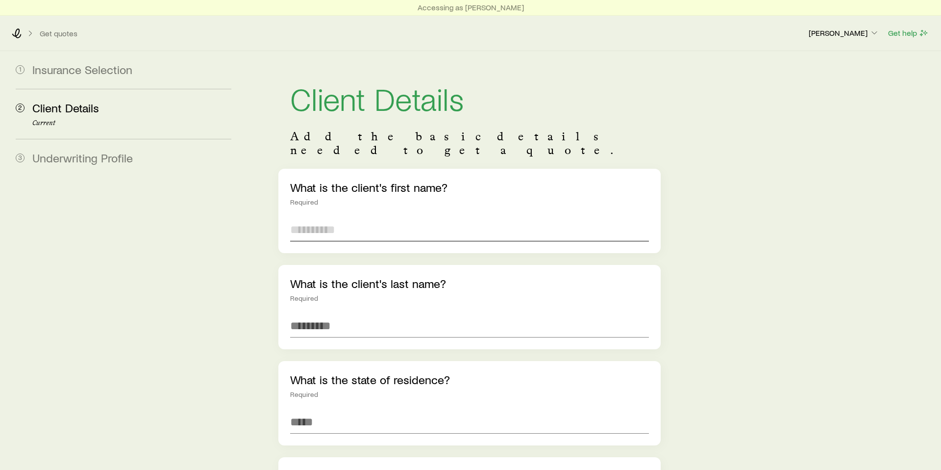
click at [347, 218] on input "text" at bounding box center [469, 230] width 359 height 24
type input "********"
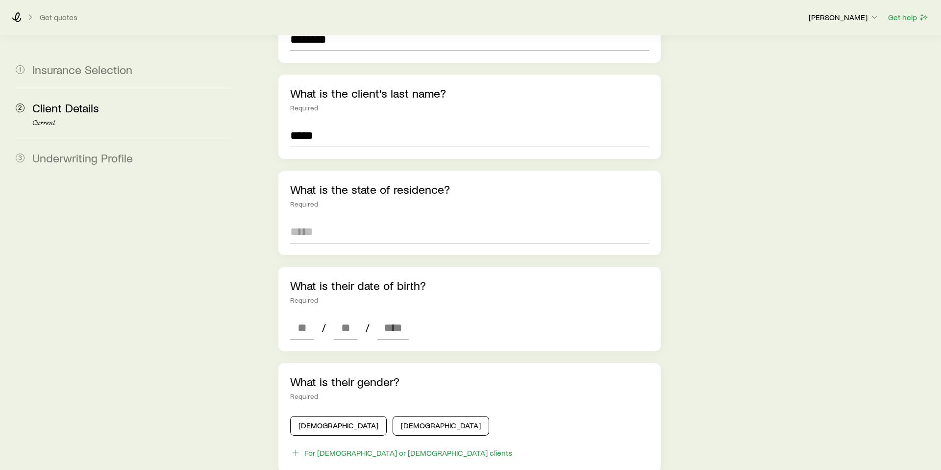
scroll to position [193, 0]
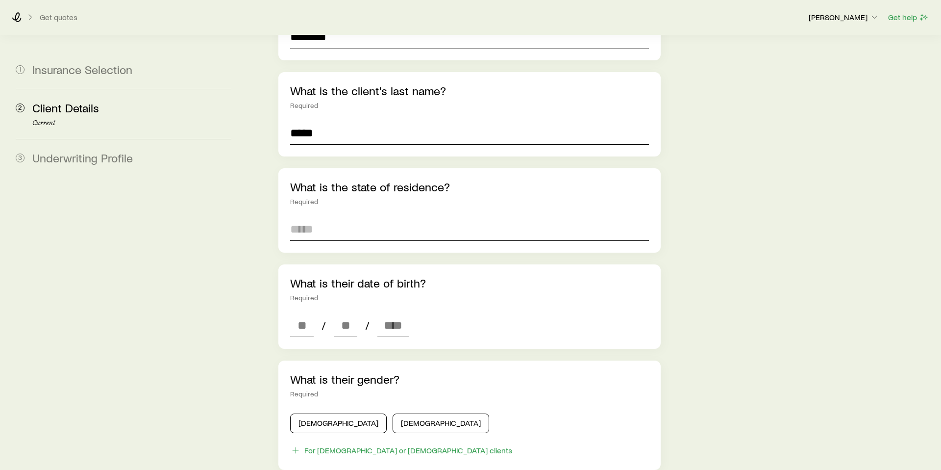
type input "*****"
click at [436, 217] on input at bounding box center [469, 229] width 359 height 24
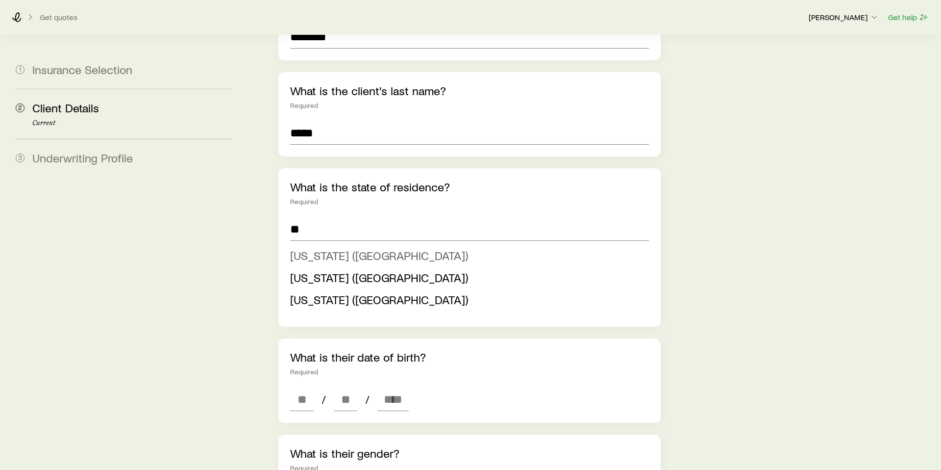
click at [309, 248] on span "[US_STATE] ([GEOGRAPHIC_DATA])" at bounding box center [379, 255] width 178 height 14
type input "**********"
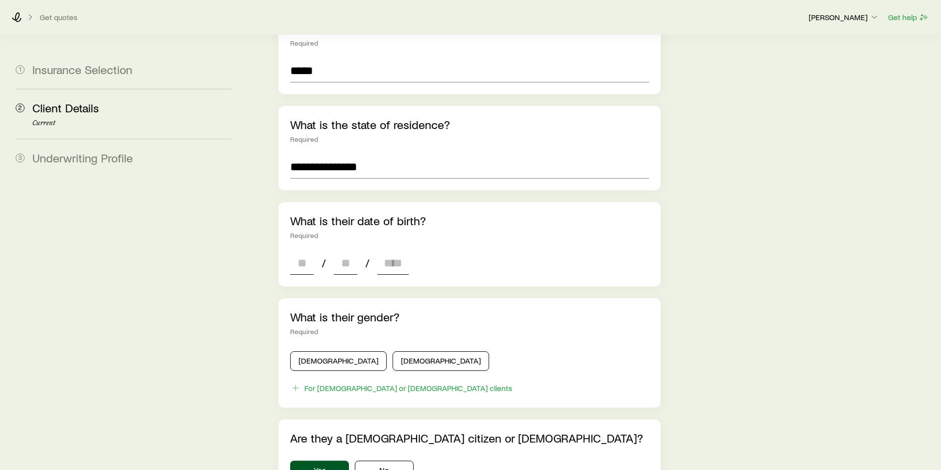
scroll to position [262, 0]
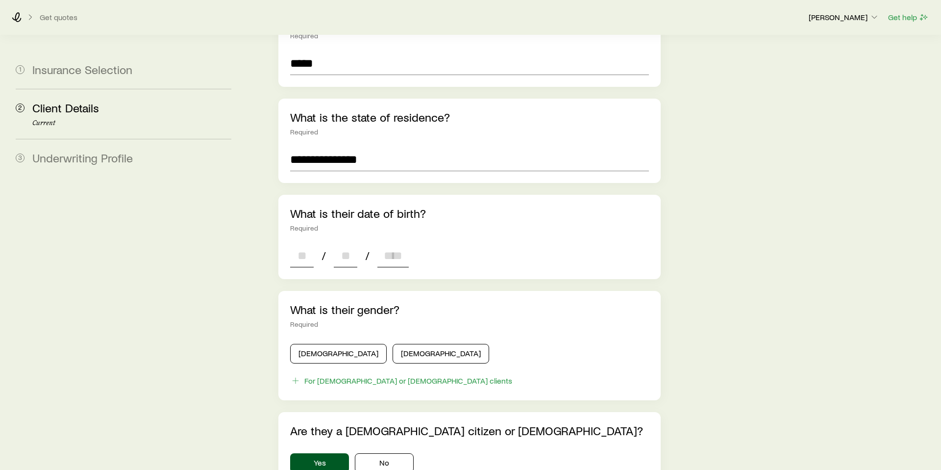
click at [311, 244] on input at bounding box center [302, 256] width 24 height 24
type input "**"
type input "****"
type input "*"
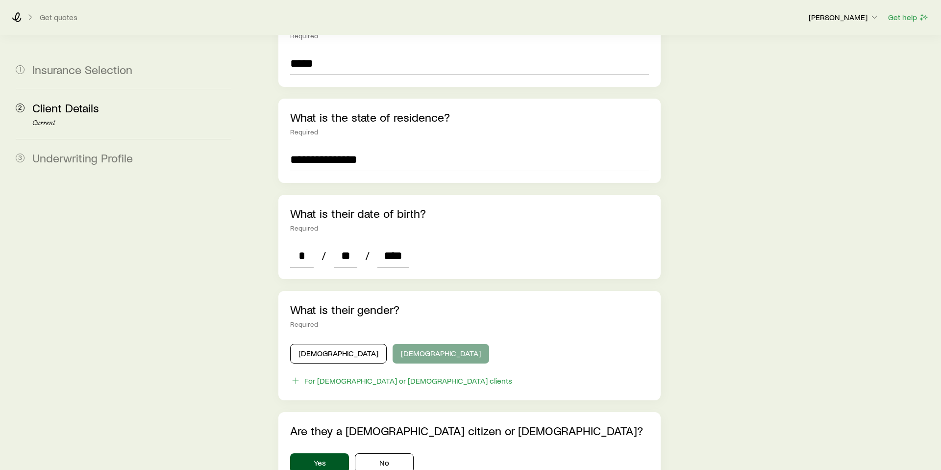
type input "****"
click at [393, 344] on button "[DEMOGRAPHIC_DATA]" at bounding box center [441, 354] width 97 height 20
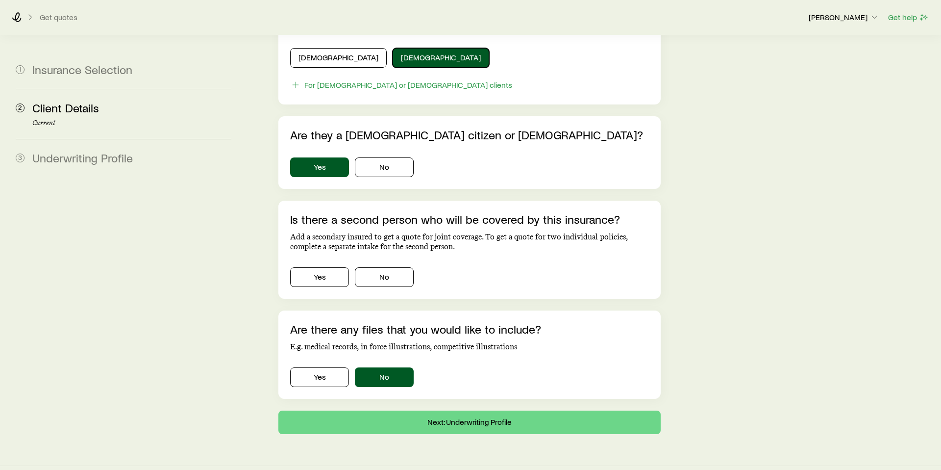
scroll to position [559, 0]
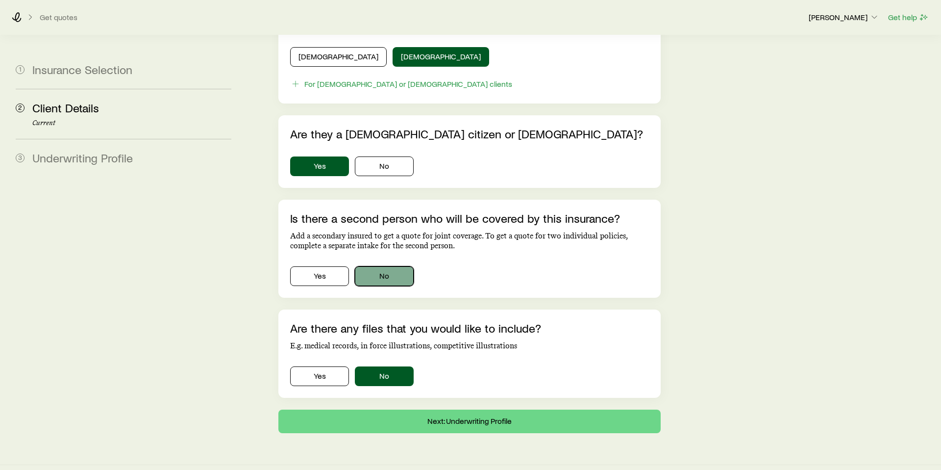
click at [396, 266] on button "No" at bounding box center [384, 276] width 59 height 20
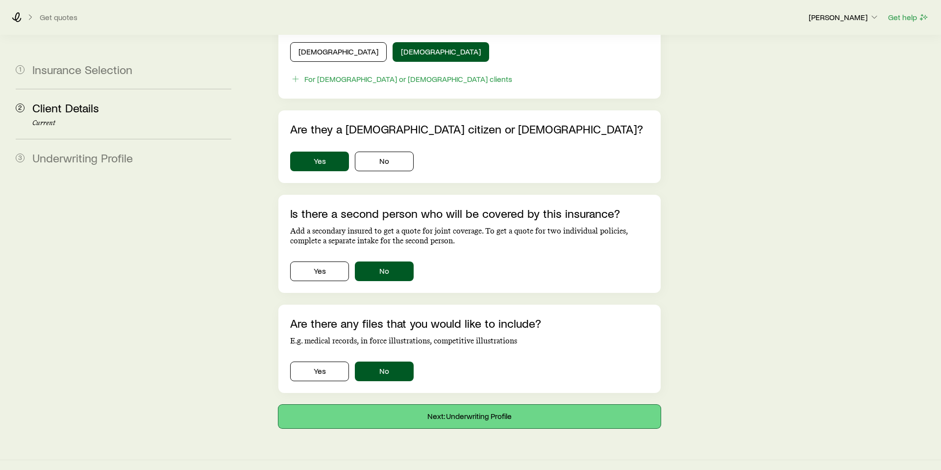
click at [492, 404] on button "Next: Underwriting Profile" at bounding box center [469, 416] width 382 height 24
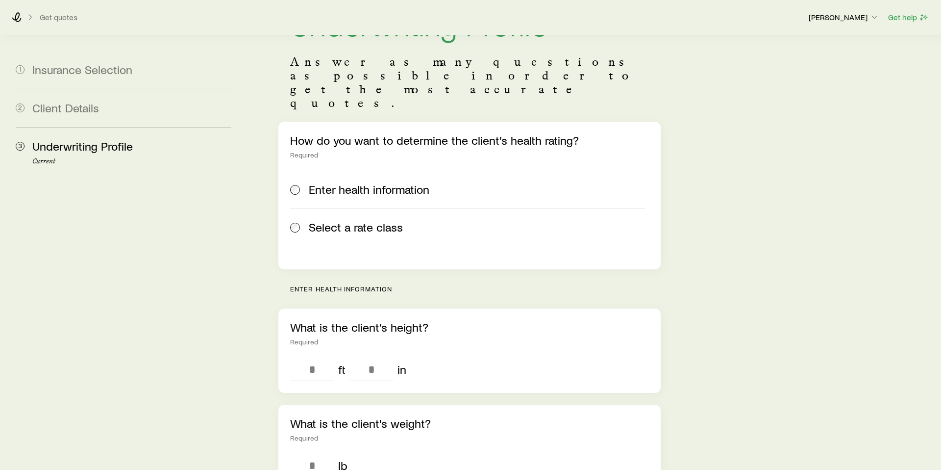
scroll to position [78, 0]
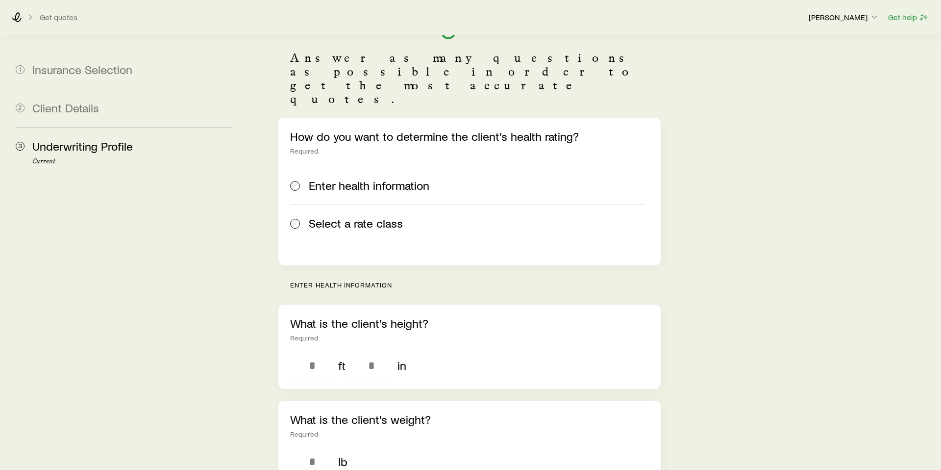
click at [309, 216] on span "Select a rate class" at bounding box center [356, 223] width 94 height 14
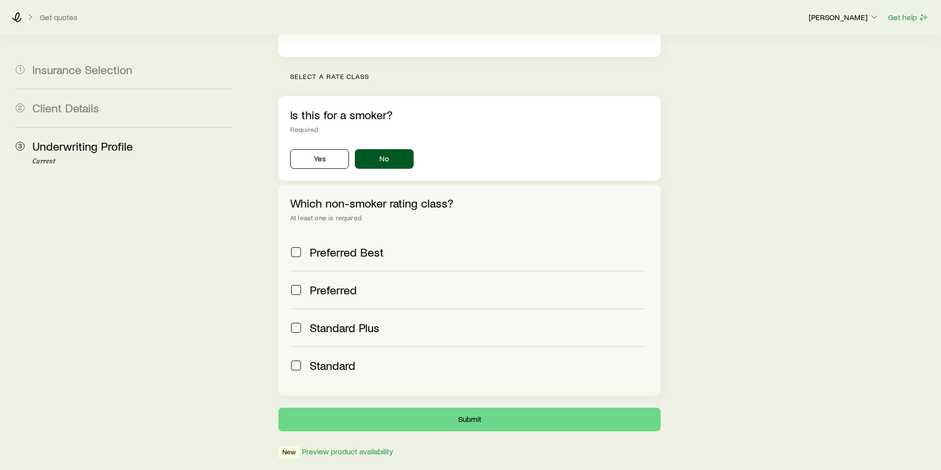
scroll to position [289, 0]
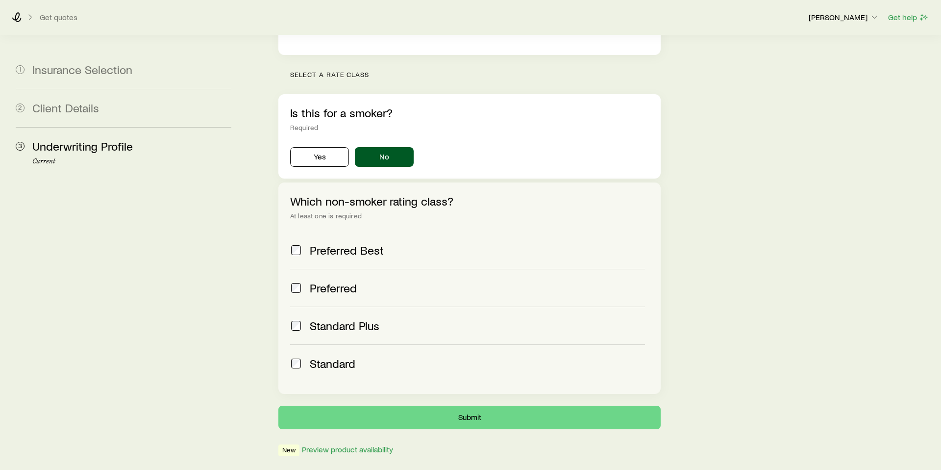
click at [290, 281] on span at bounding box center [296, 288] width 12 height 14
click at [298, 344] on label "Standard" at bounding box center [467, 363] width 355 height 38
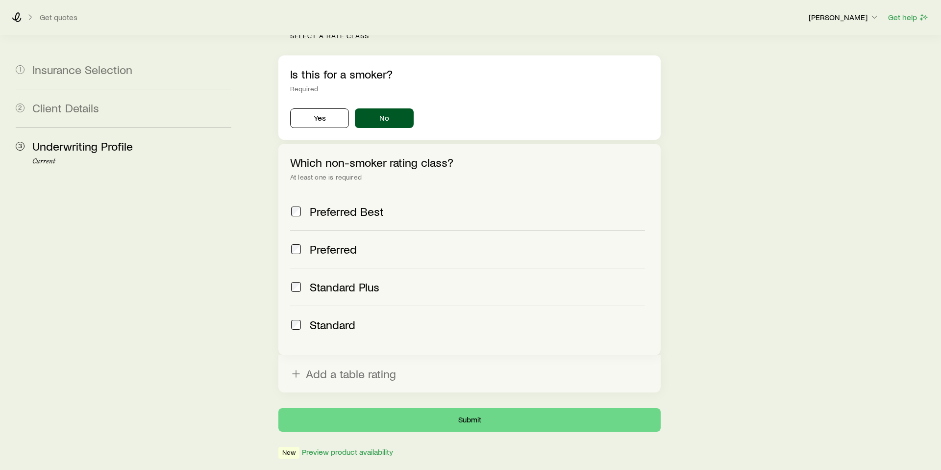
scroll to position [344, 0]
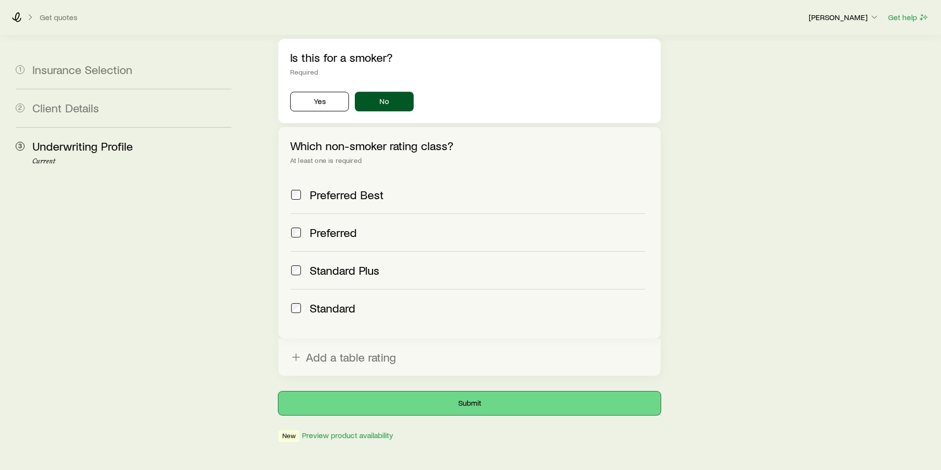
click at [488, 391] on button "Submit" at bounding box center [469, 403] width 382 height 24
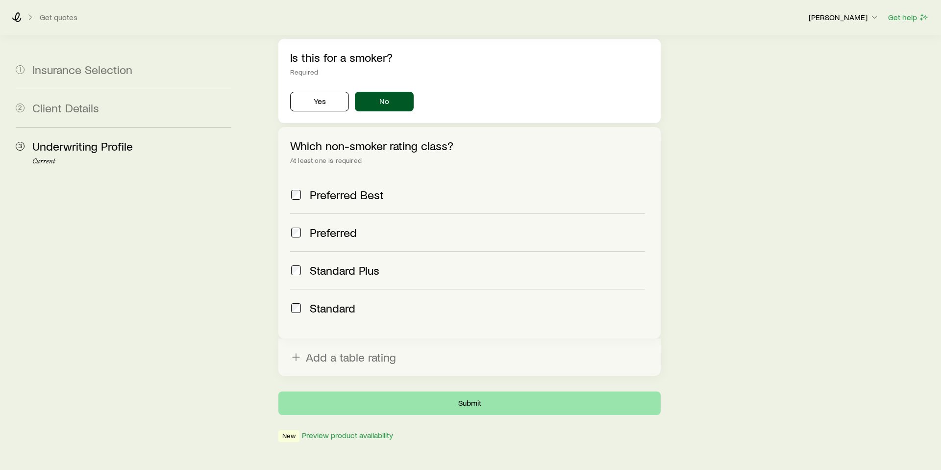
scroll to position [0, 0]
